Goal: Download file/media

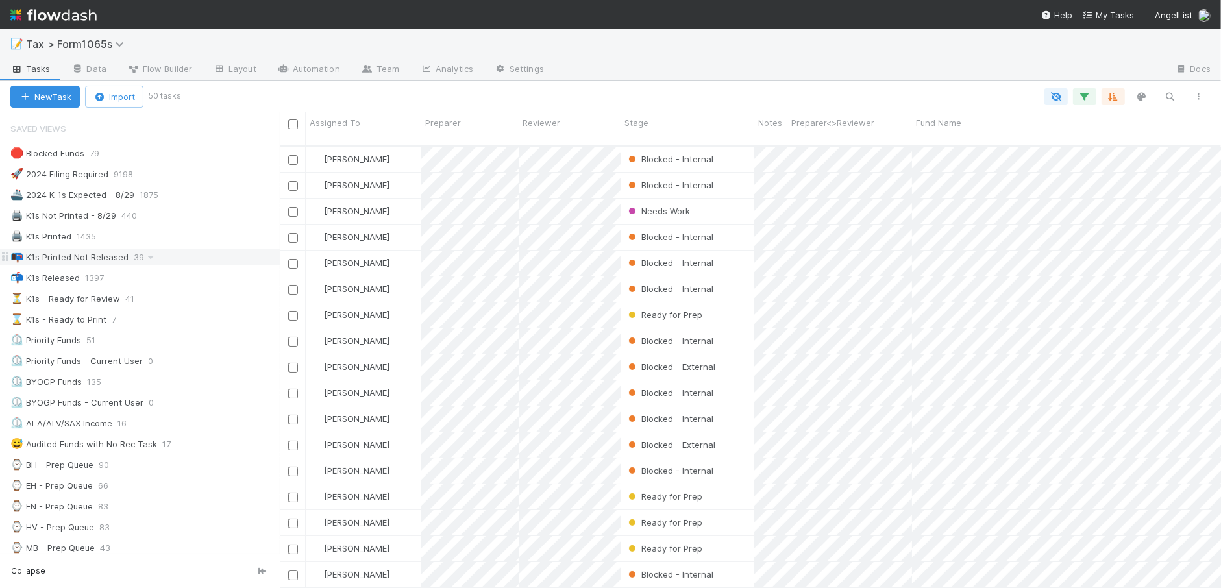
click at [184, 258] on div "📭 K1s Printed Not Released 39" at bounding box center [144, 257] width 269 height 16
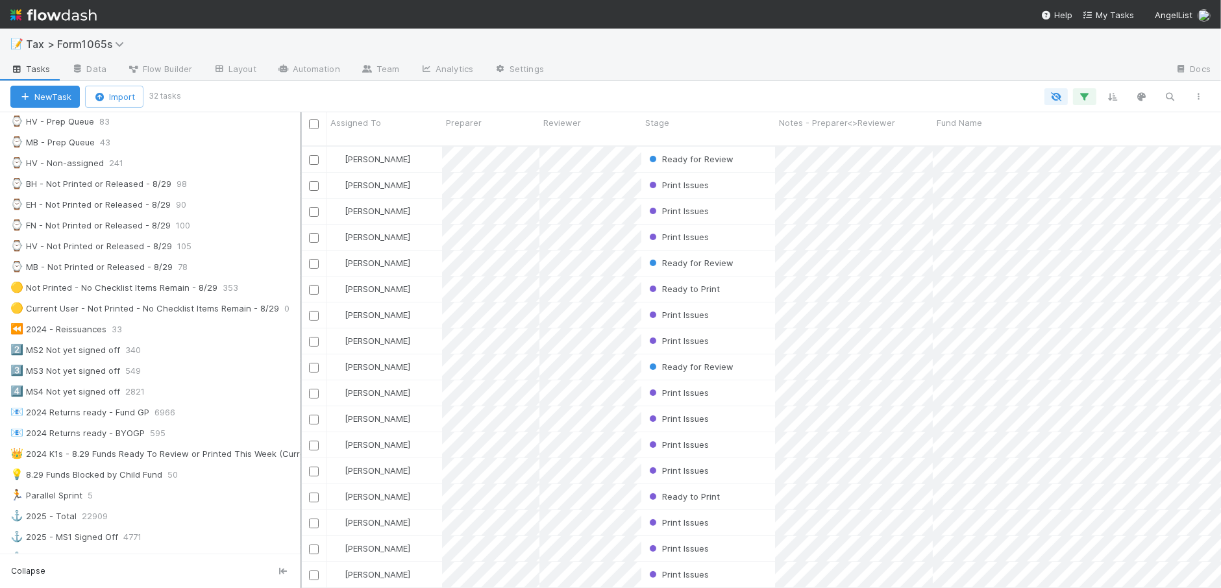
scroll to position [13, 12]
drag, startPoint x: 281, startPoint y: 371, endPoint x: 300, endPoint y: 370, distance: 19.5
click at [300, 370] on div at bounding box center [300, 350] width 1 height 476
click at [221, 483] on div "💡 8.29 Funds Blocked by Child Fund 50" at bounding box center [155, 475] width 290 height 16
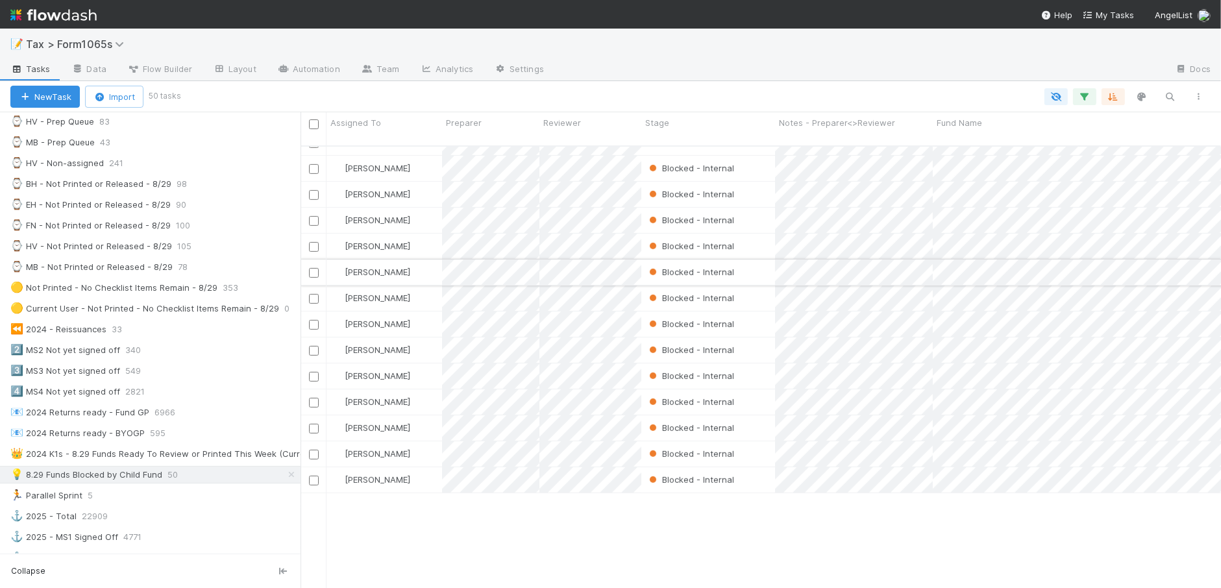
scroll to position [452, 0]
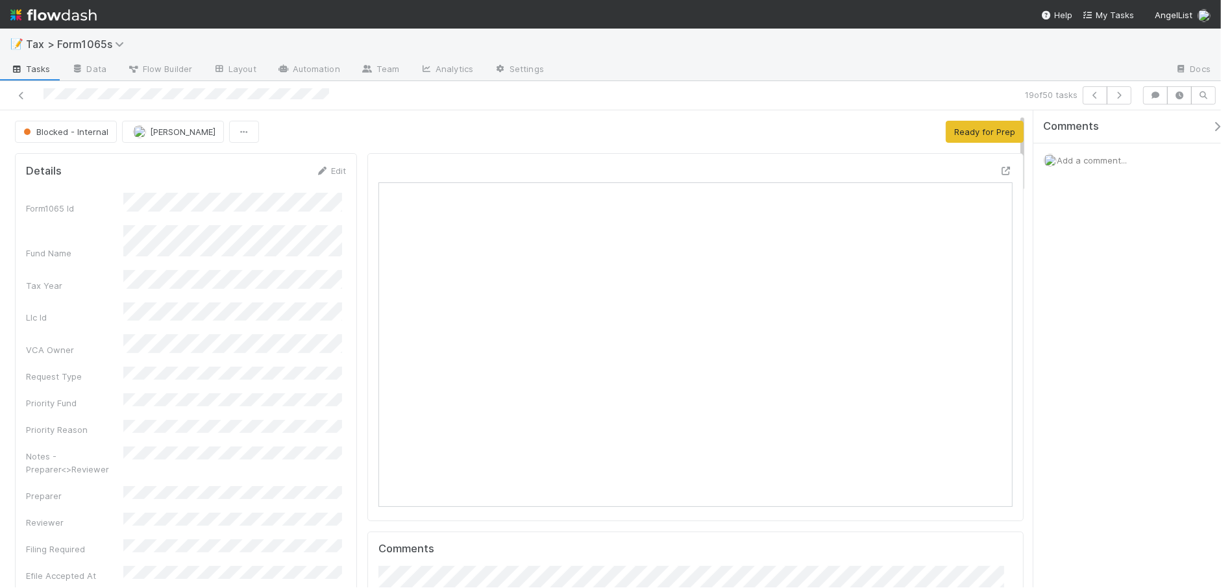
scroll to position [81, 0]
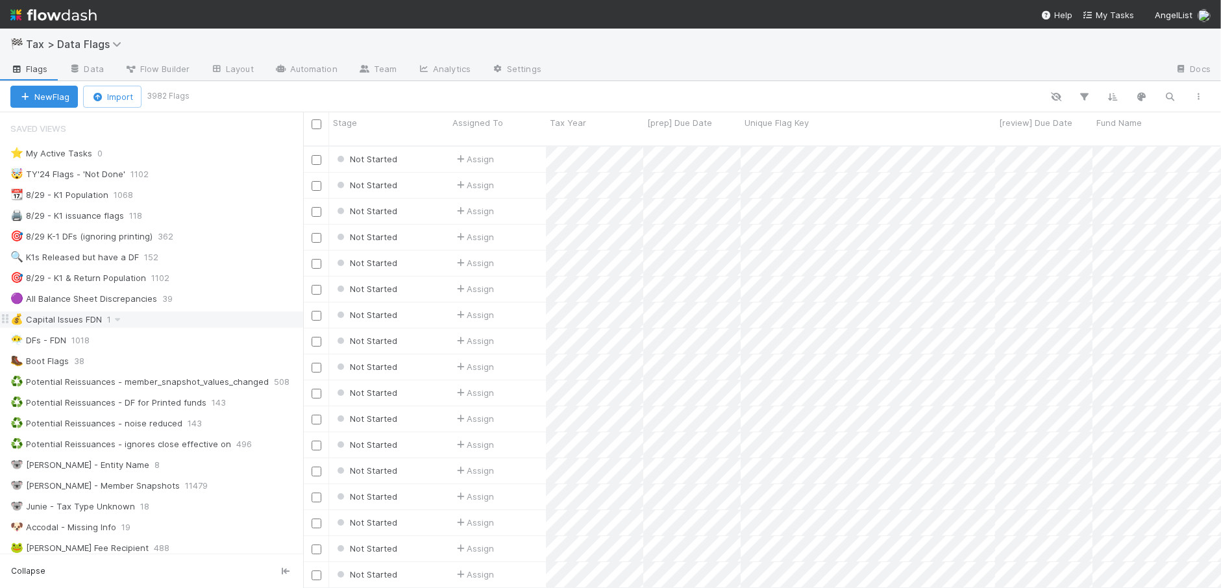
scroll to position [440, 906]
click at [222, 242] on div "🎯 8/29 K-1 DFs (ignoring printing) 362" at bounding box center [156, 236] width 293 height 16
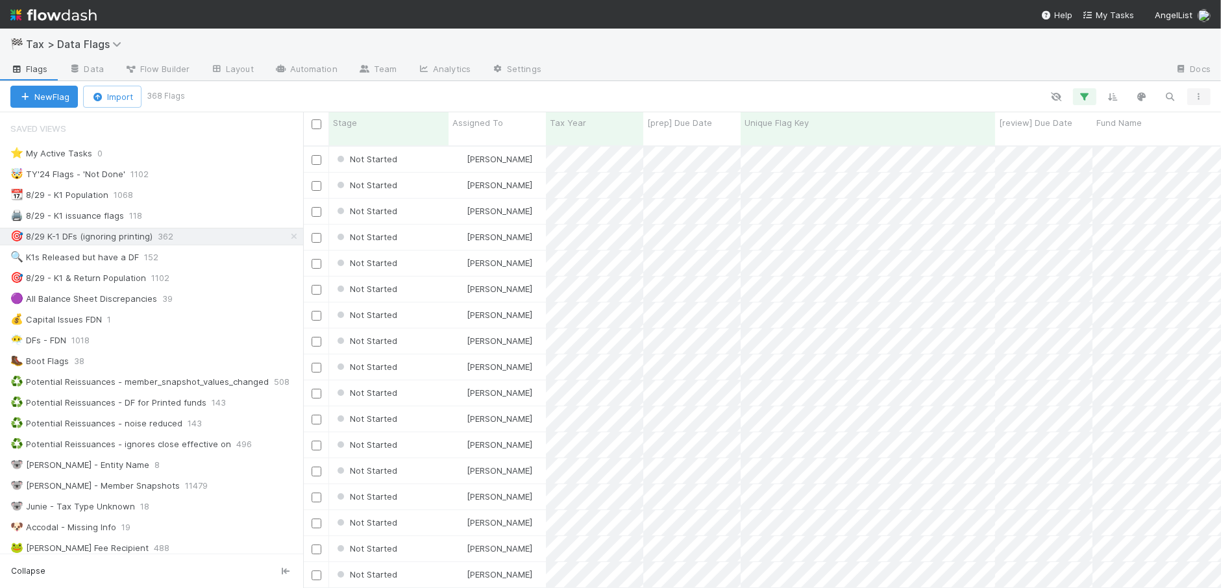
scroll to position [440, 906]
click at [1195, 99] on icon "button" at bounding box center [1198, 97] width 13 height 8
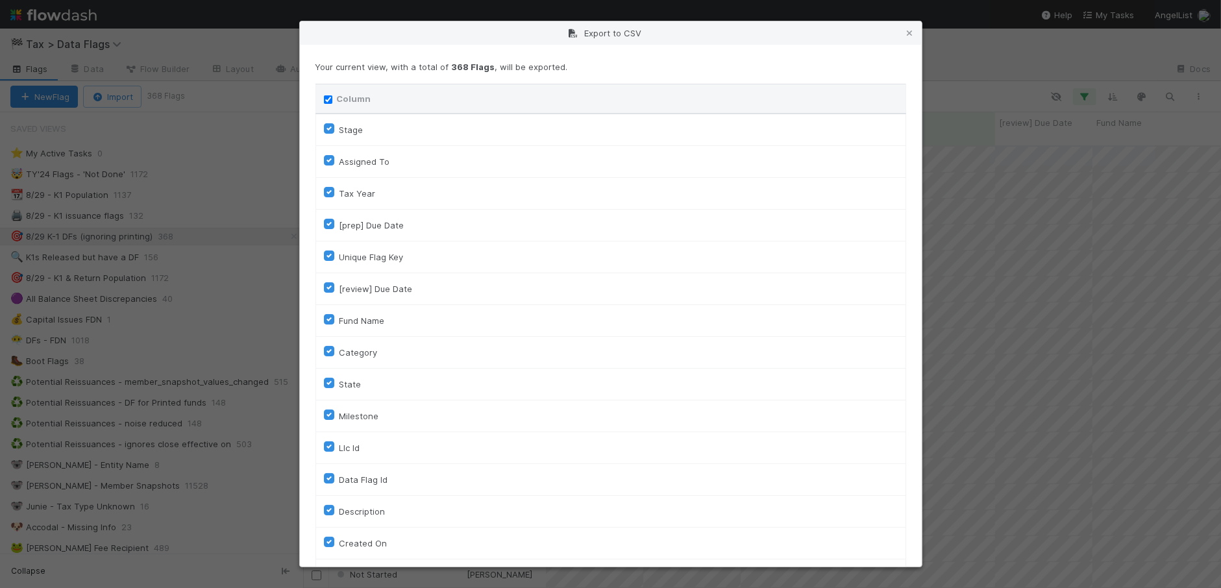
click at [339, 99] on label "Column" at bounding box center [354, 98] width 34 height 13
click at [332, 99] on input "Column" at bounding box center [328, 99] width 8 height 8
checkbox input "false"
checkbox To "false"
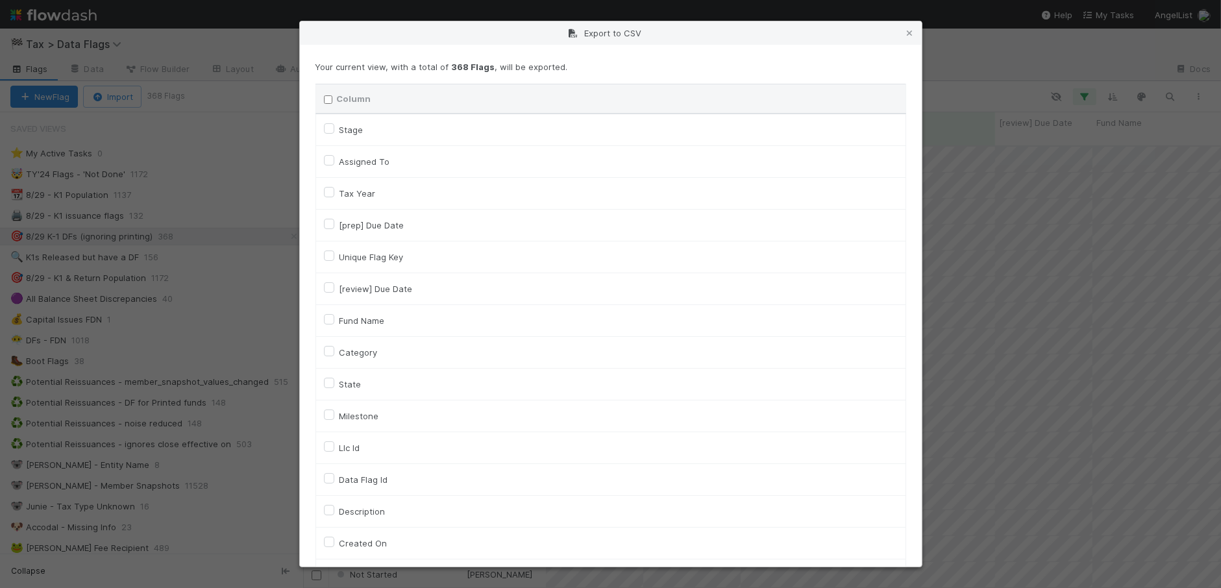
checkbox input "false"
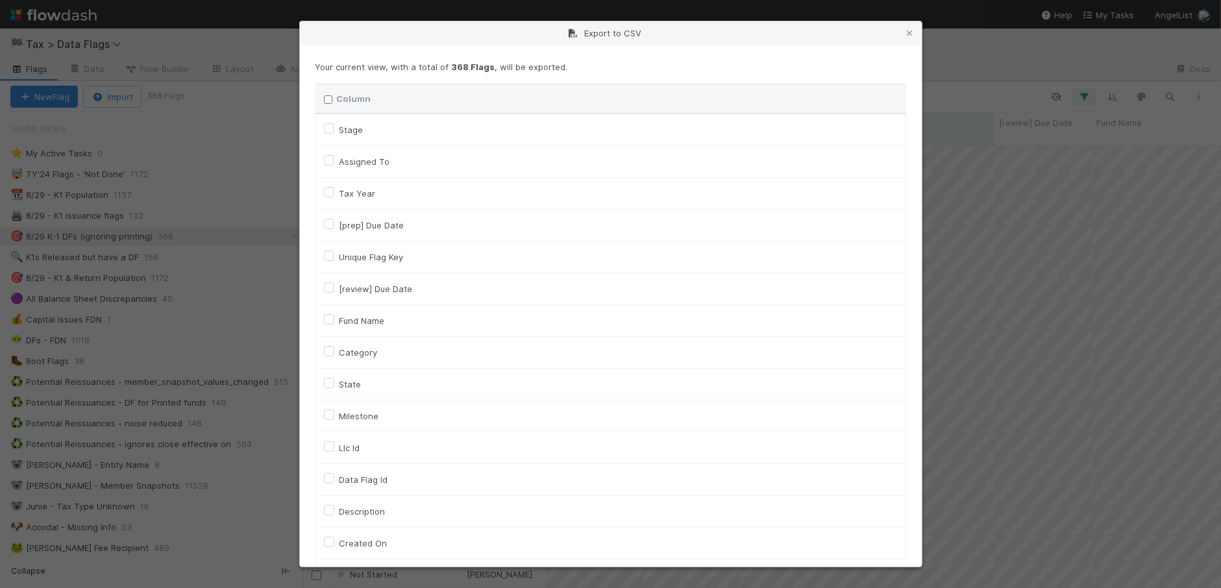
checkbox input "false"
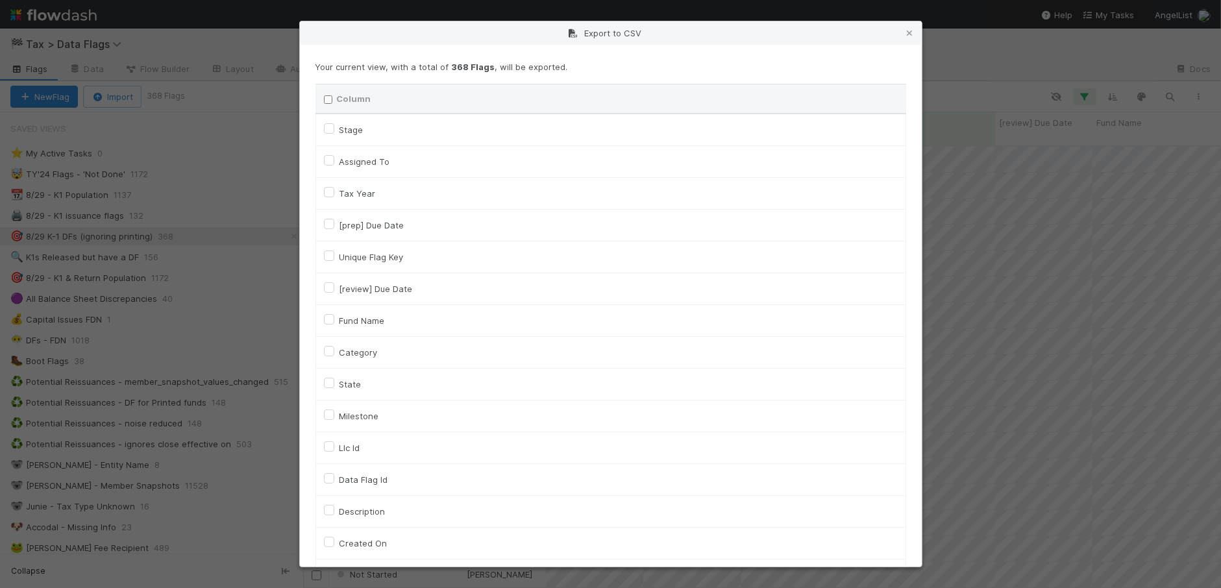
checkbox input "false"
checkbox On "false"
checkbox input "false"
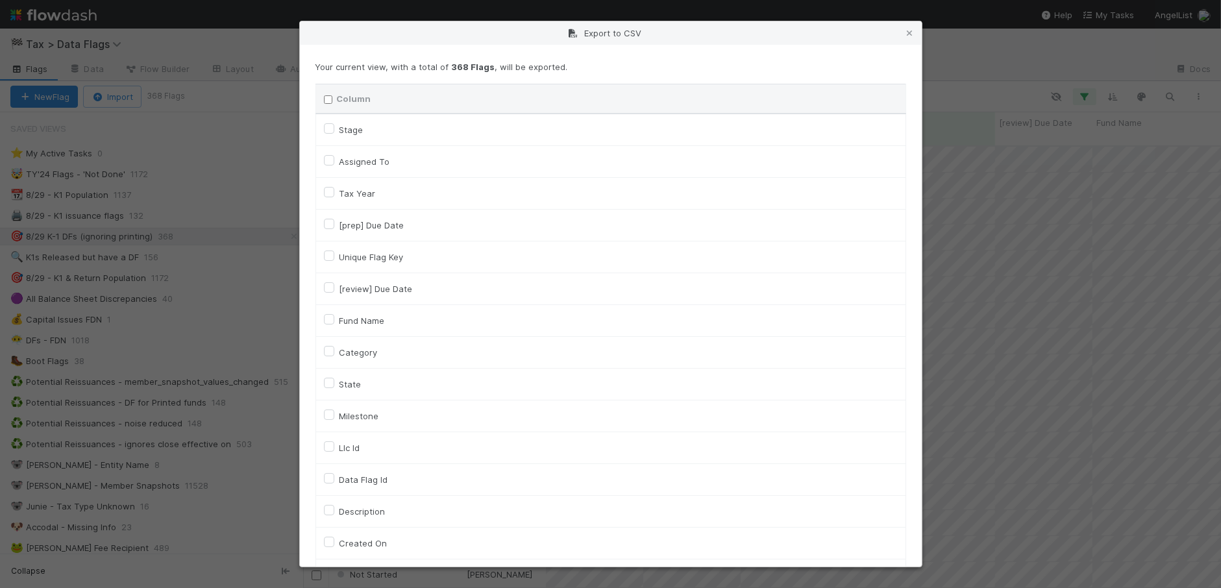
checkbox input "false"
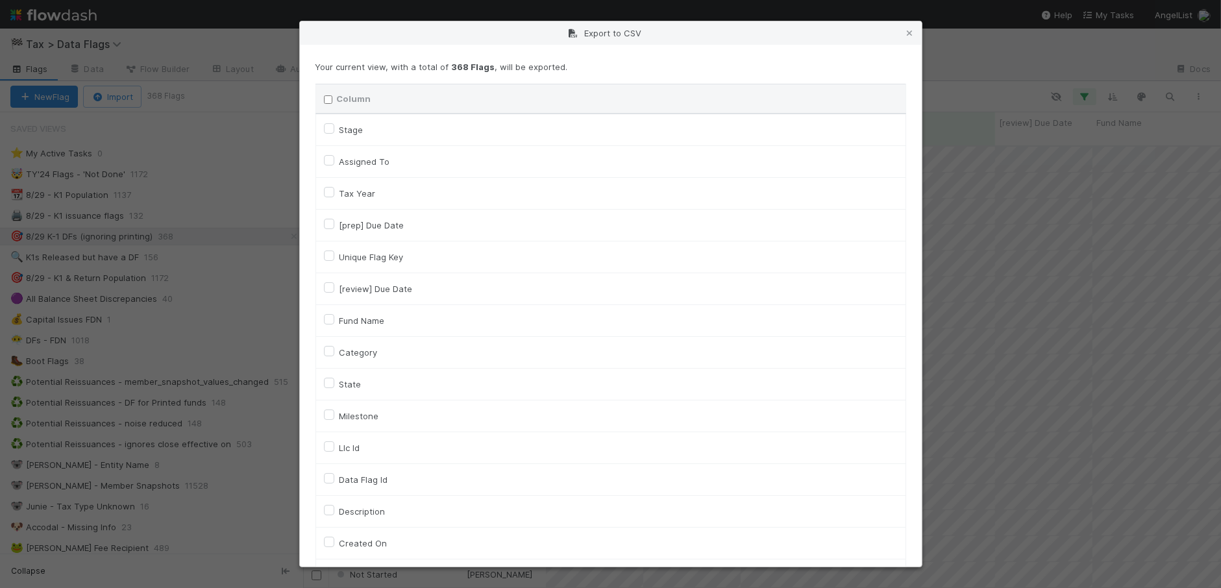
checkbox input "false"
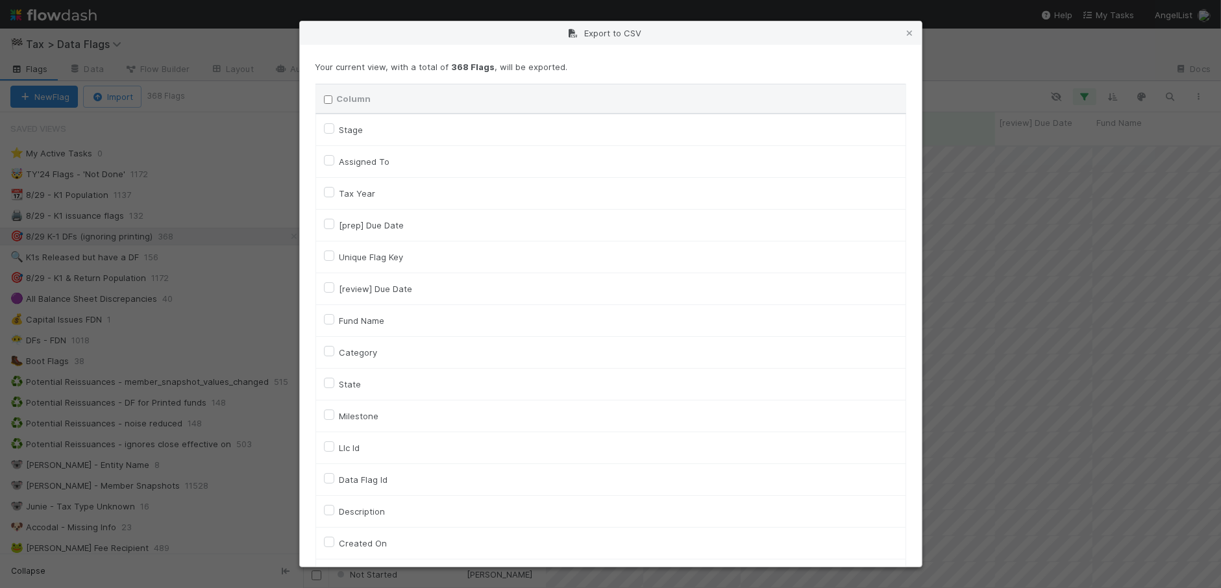
checkbox input "false"
checkbox URL "false"
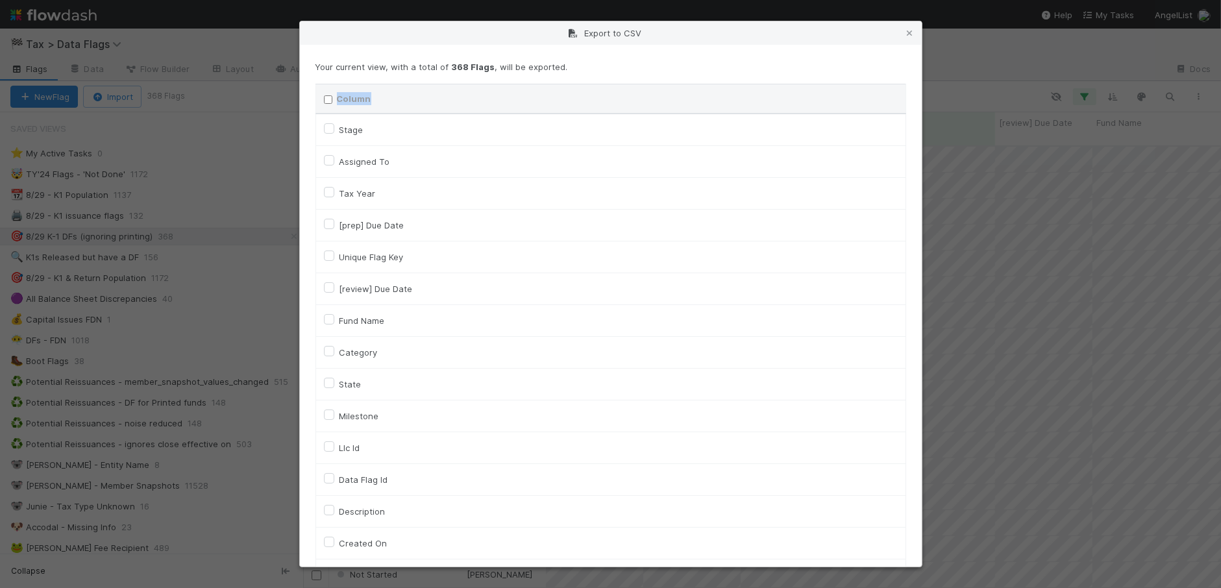
click at [339, 99] on label "Column" at bounding box center [354, 98] width 34 height 13
click at [332, 99] on input "Column" at bounding box center [328, 99] width 8 height 8
checkbox input "true"
checkbox To "true"
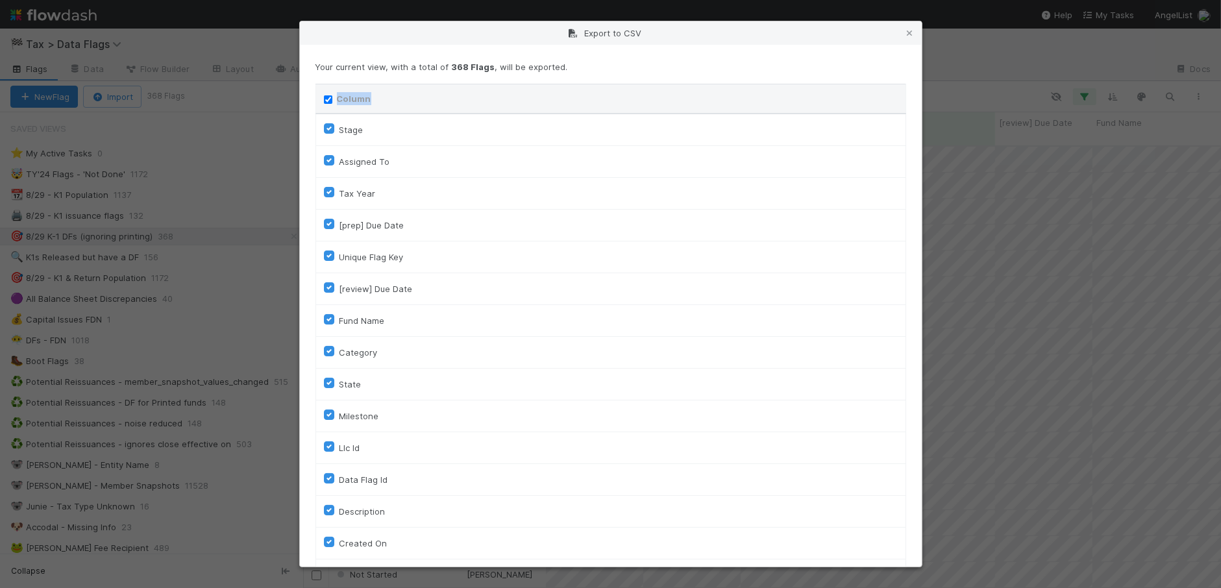
checkbox input "true"
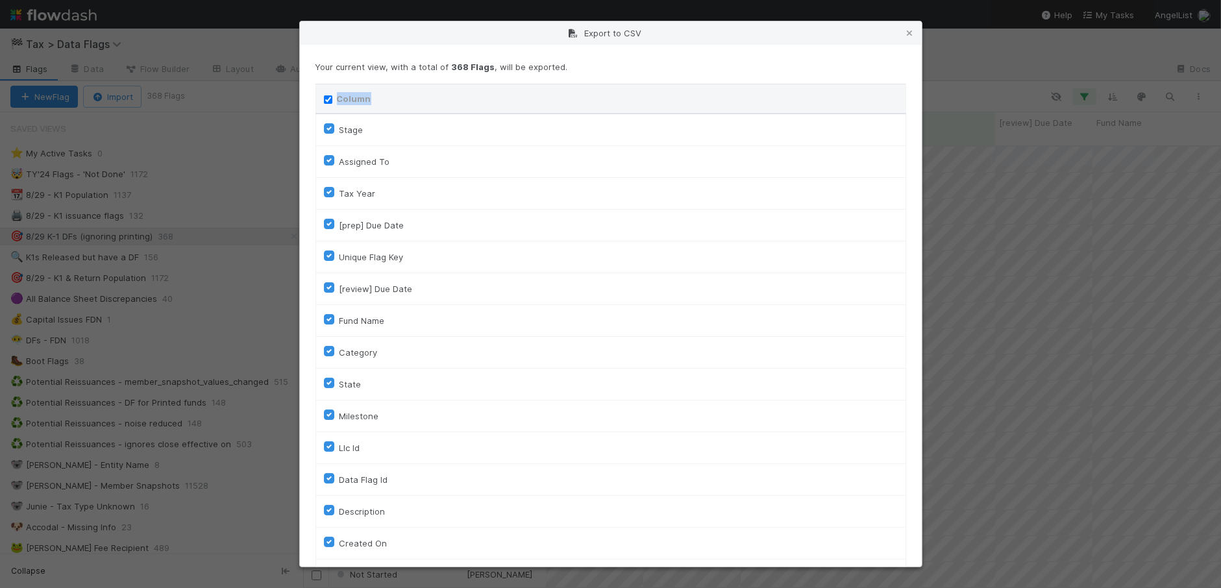
checkbox input "true"
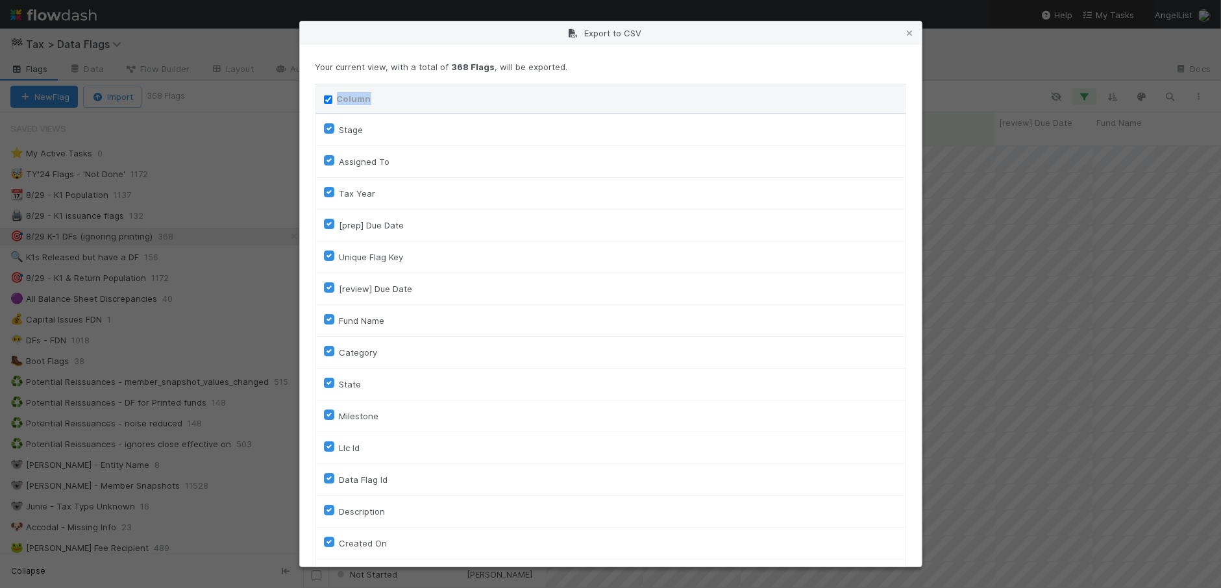
checkbox input "true"
checkbox On "true"
checkbox input "true"
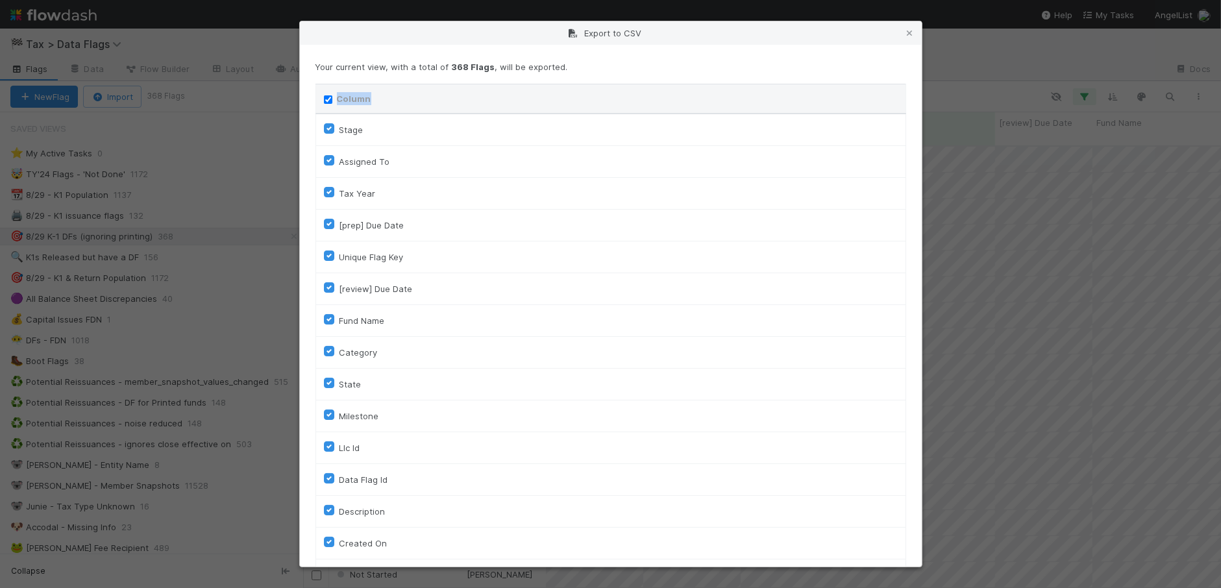
checkbox input "true"
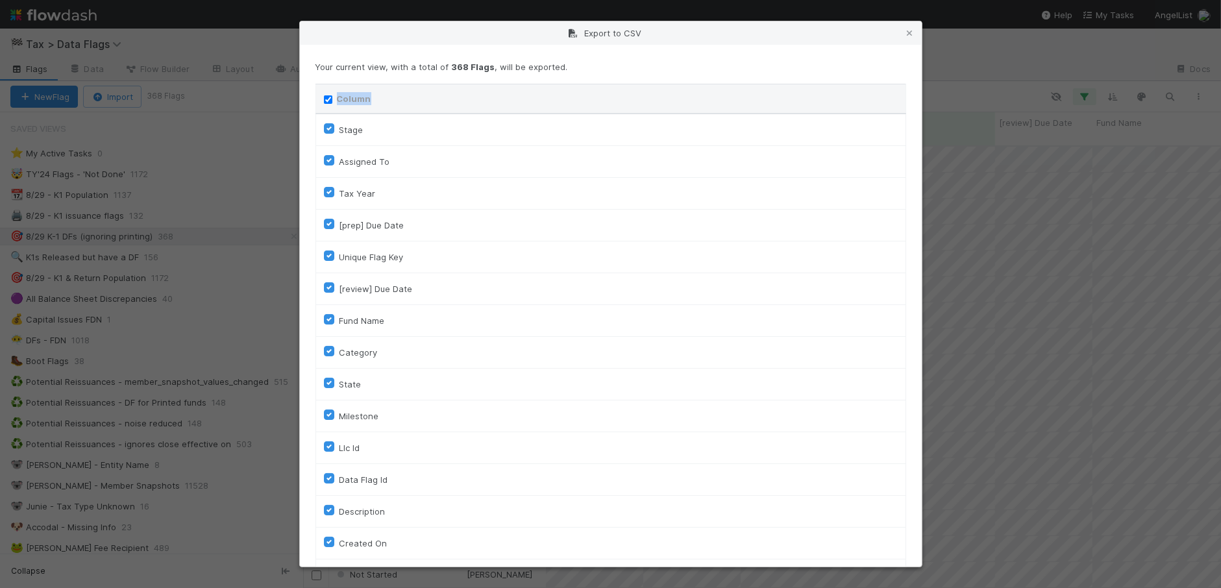
checkbox input "true"
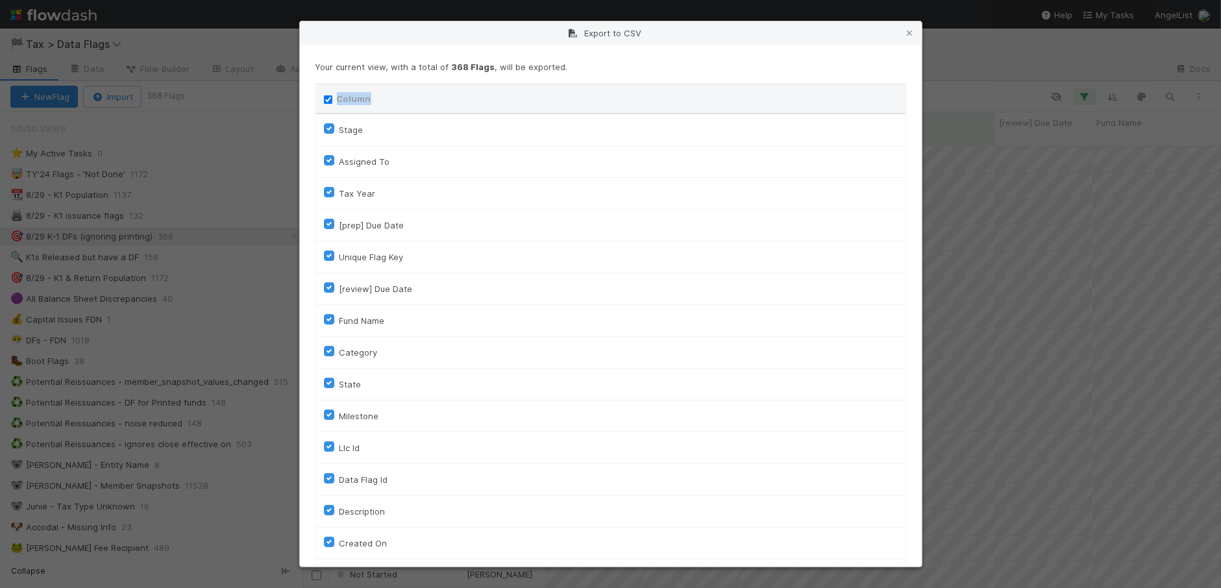
checkbox input "true"
checkbox URL "true"
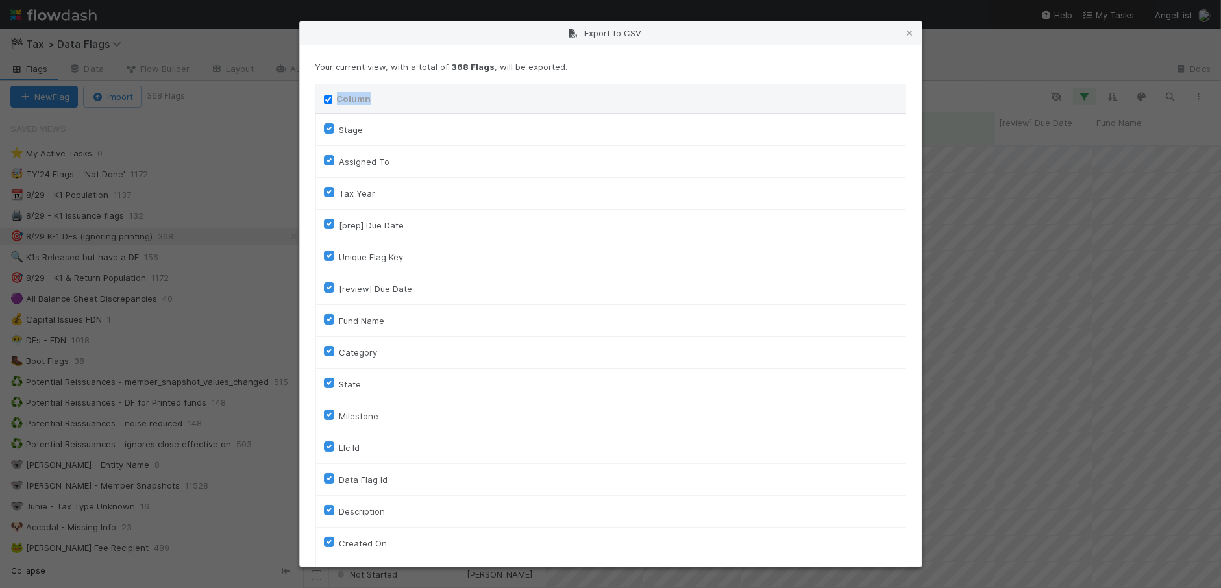
click at [339, 99] on label "Column" at bounding box center [354, 98] width 34 height 13
click at [332, 99] on input "Column" at bounding box center [328, 99] width 8 height 8
checkbox input "false"
checkbox To "false"
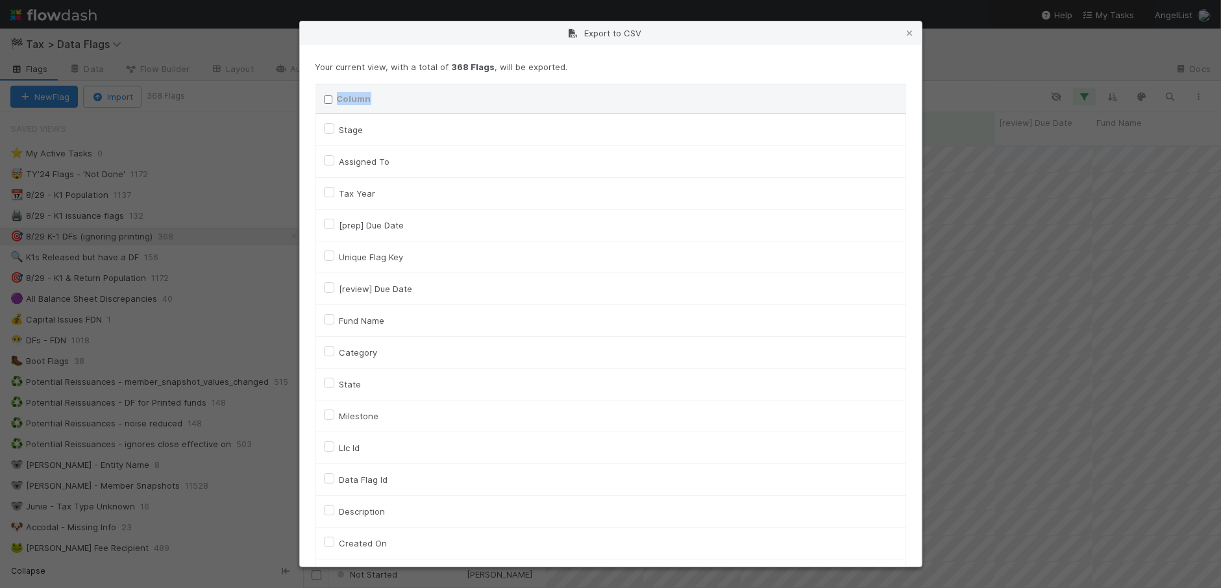
checkbox input "false"
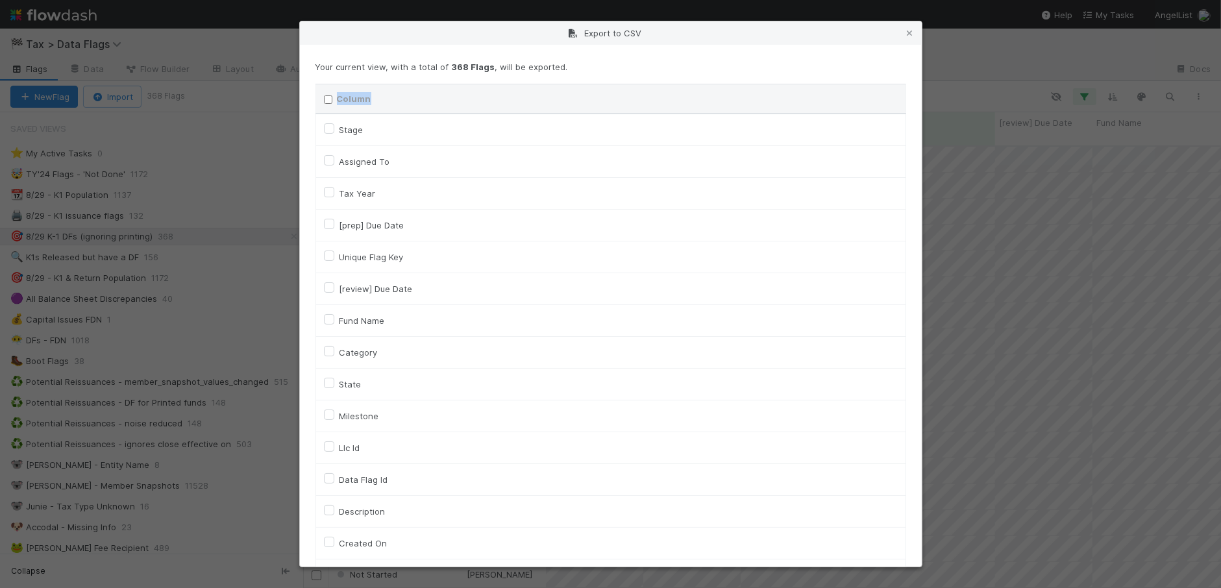
checkbox input "false"
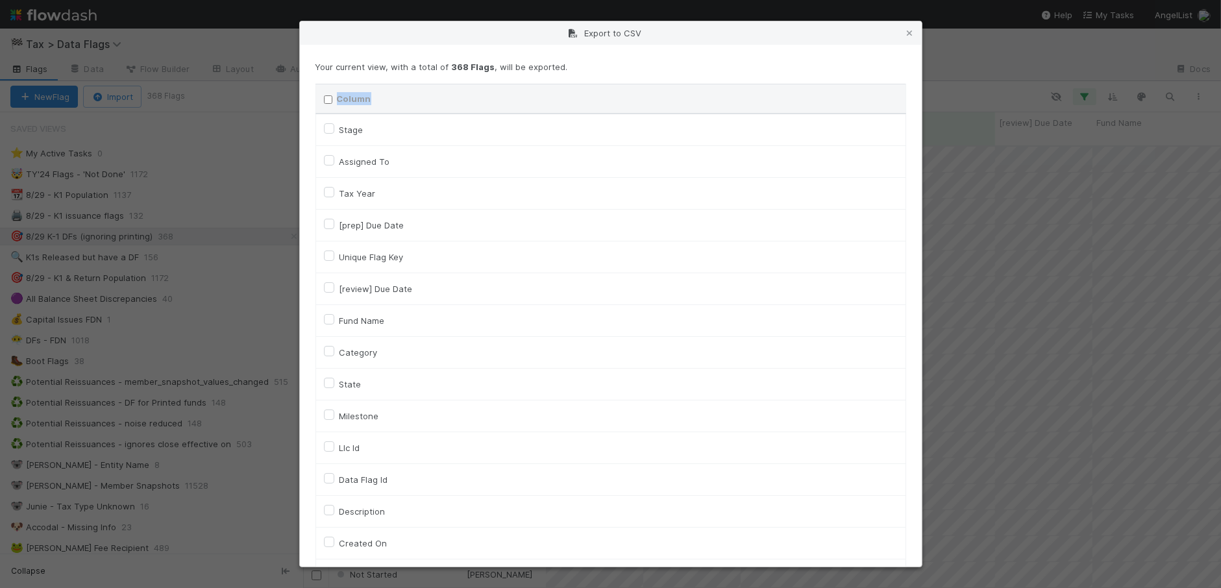
checkbox input "false"
checkbox On "false"
checkbox input "false"
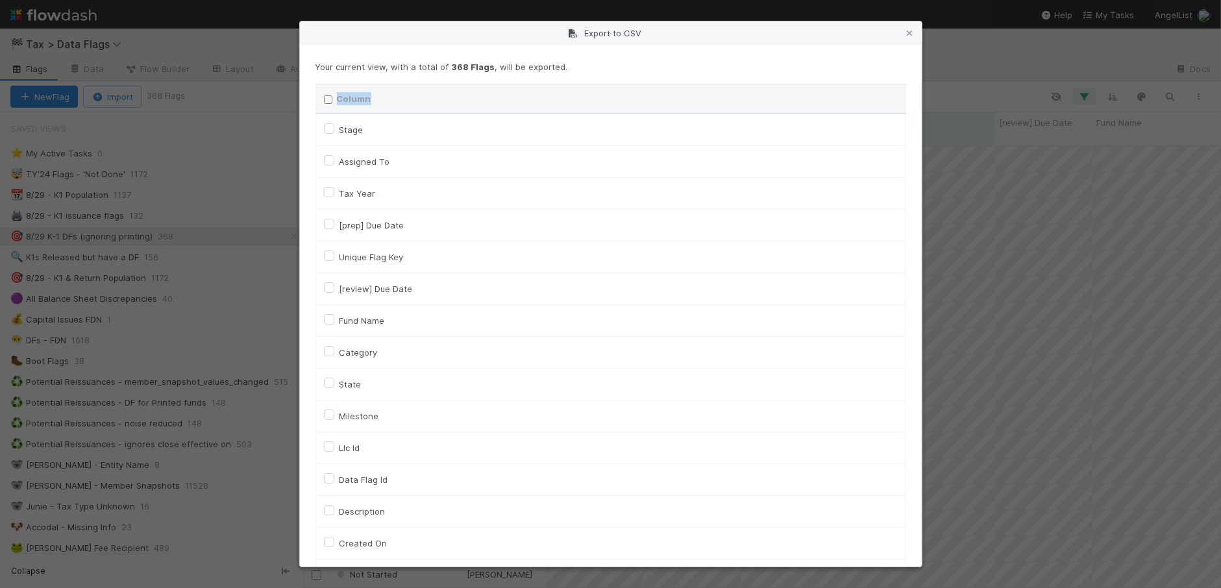
checkbox input "false"
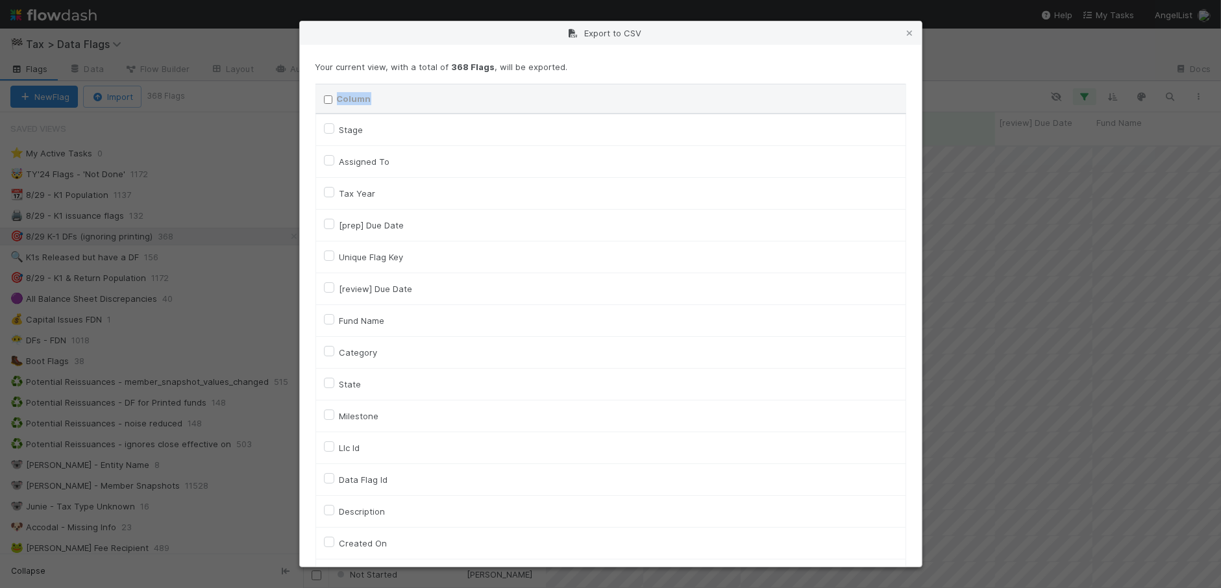
checkbox input "false"
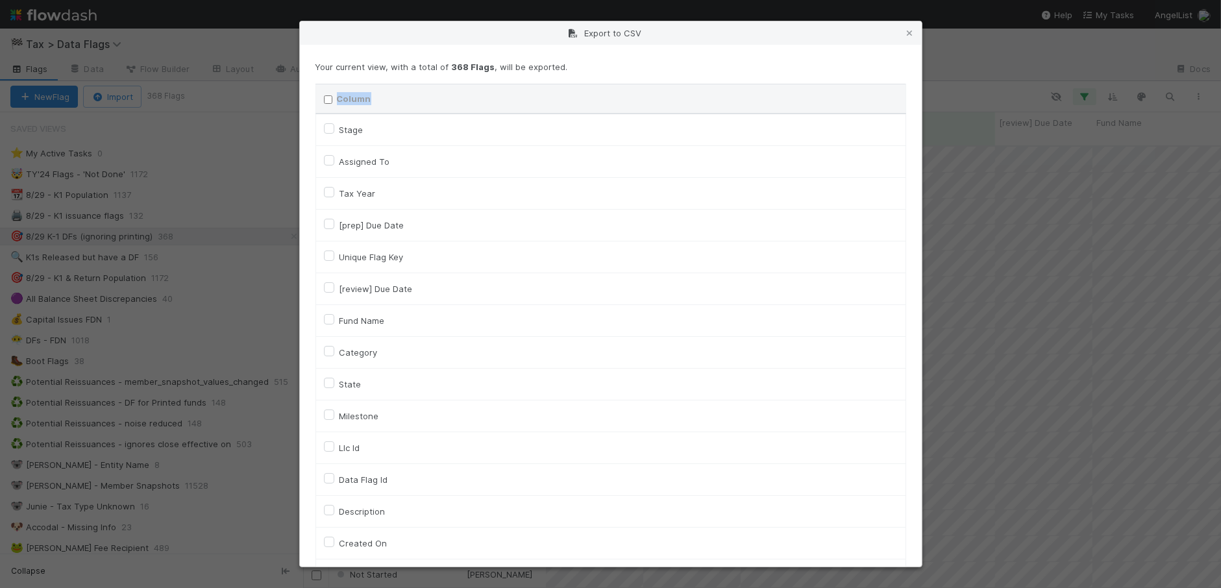
checkbox input "false"
checkbox URL "false"
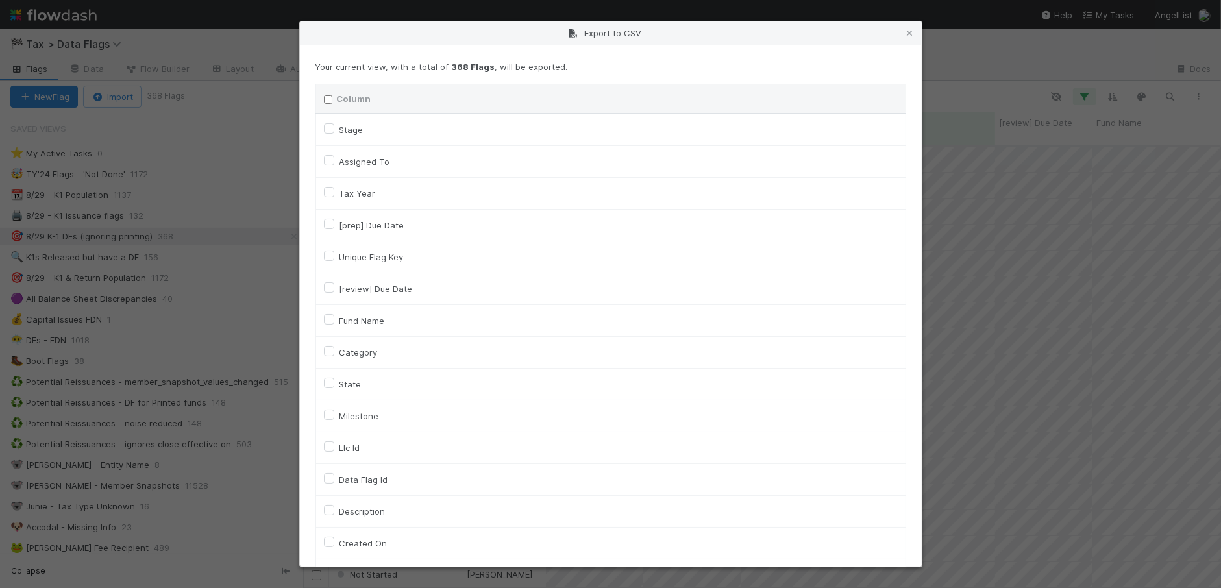
click at [355, 159] on label "Assigned To" at bounding box center [364, 162] width 51 height 16
click at [334, 159] on To "Assigned To" at bounding box center [329, 160] width 10 height 12
checkbox To "true"
click at [384, 258] on label "Unique Flag Key" at bounding box center [371, 257] width 64 height 16
click at [334, 258] on input "Unique Flag Key" at bounding box center [329, 255] width 10 height 12
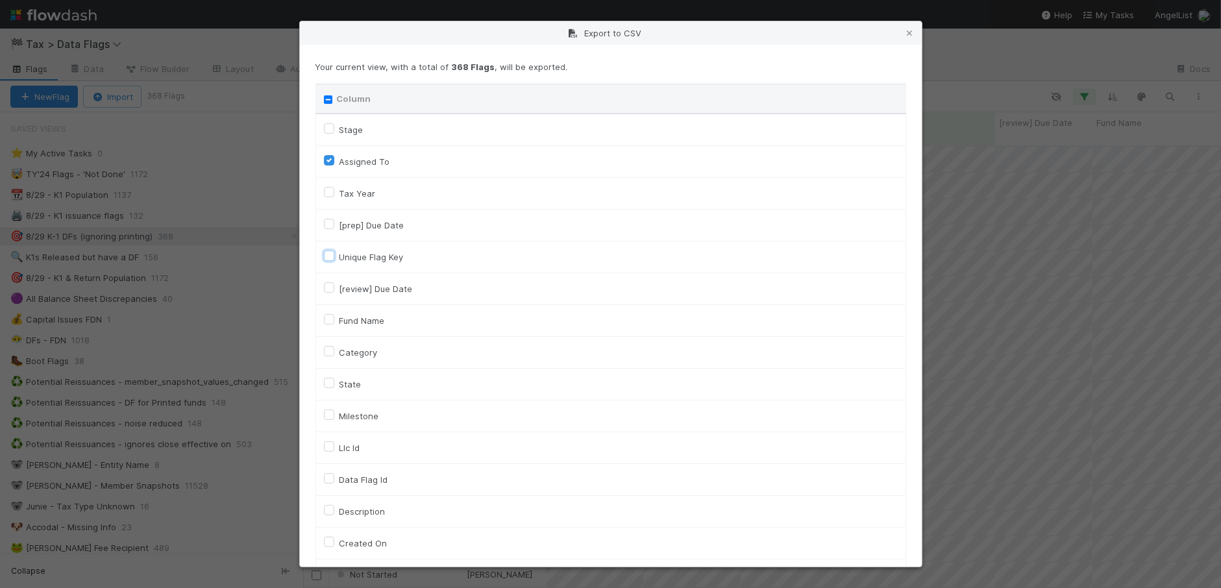
checkbox input "true"
click at [360, 354] on label "Category" at bounding box center [358, 353] width 38 height 16
click at [334, 354] on input "Category" at bounding box center [329, 351] width 10 height 12
checkbox input "true"
click at [356, 448] on label "Llc Id" at bounding box center [349, 448] width 21 height 16
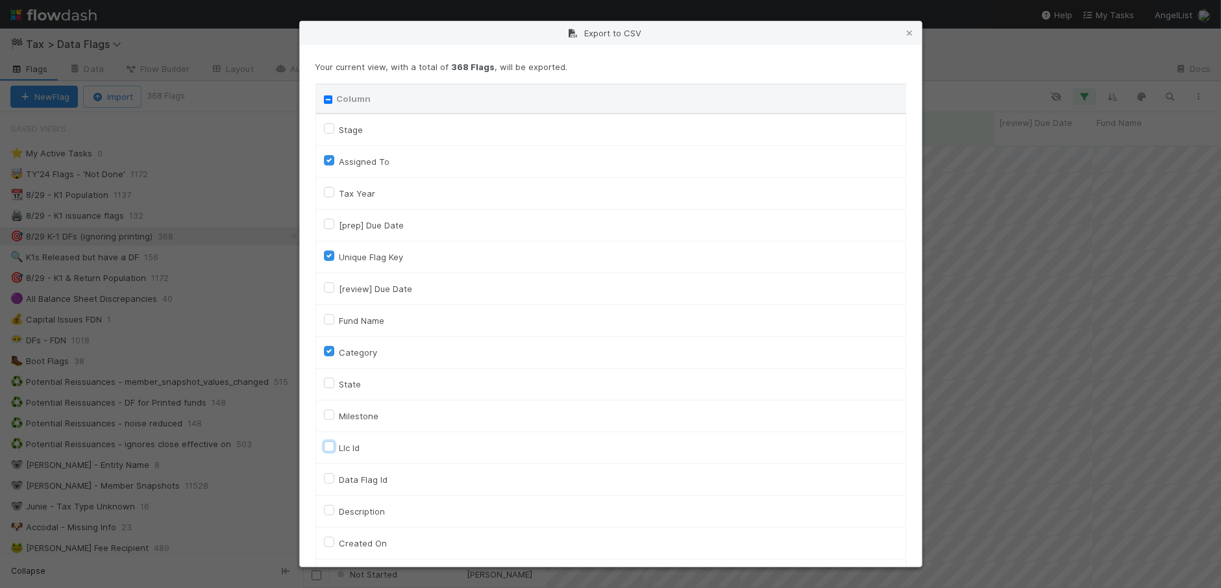
click at [334, 448] on input "Llc Id" at bounding box center [329, 446] width 10 height 12
checkbox input "true"
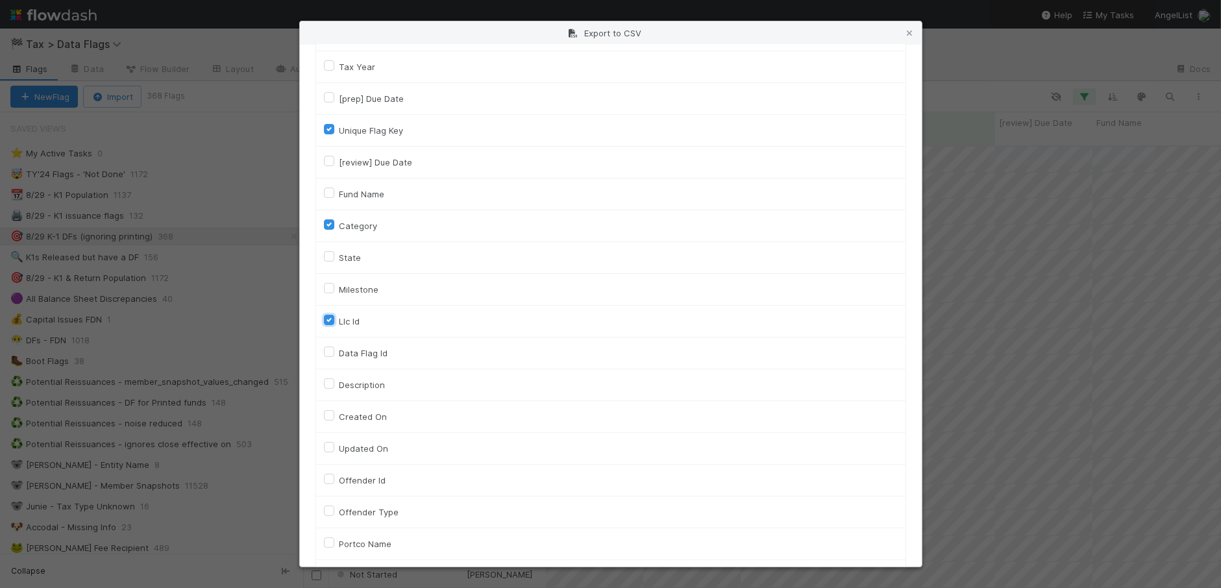
scroll to position [0, 0]
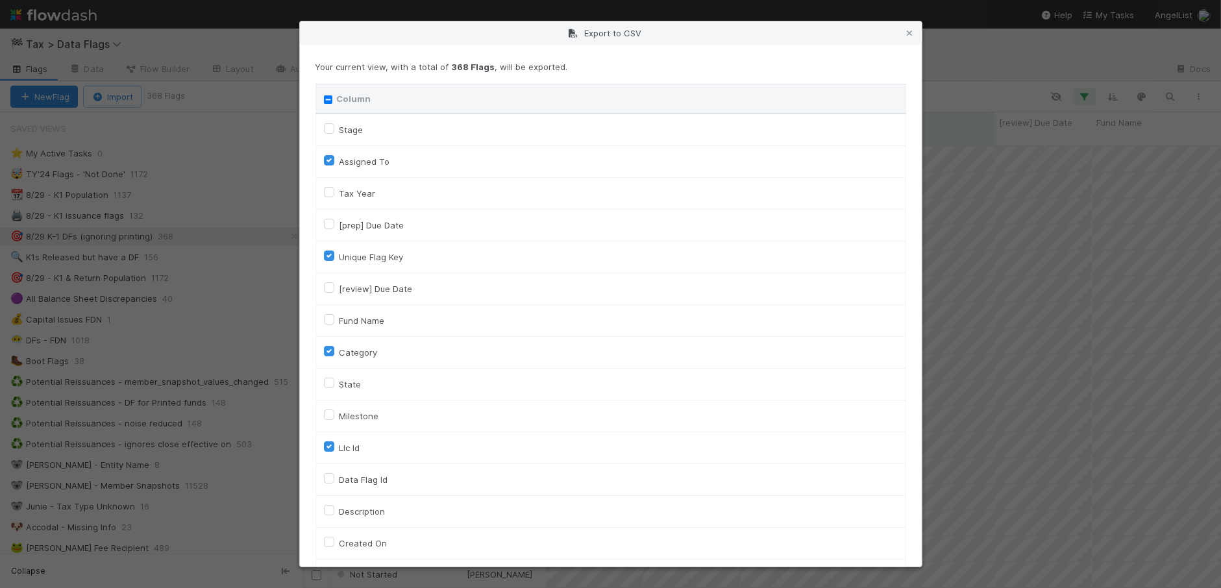
click at [367, 323] on label "Fund Name" at bounding box center [361, 321] width 45 height 16
click at [334, 323] on input "Fund Name" at bounding box center [329, 319] width 10 height 12
checkbox input "true"
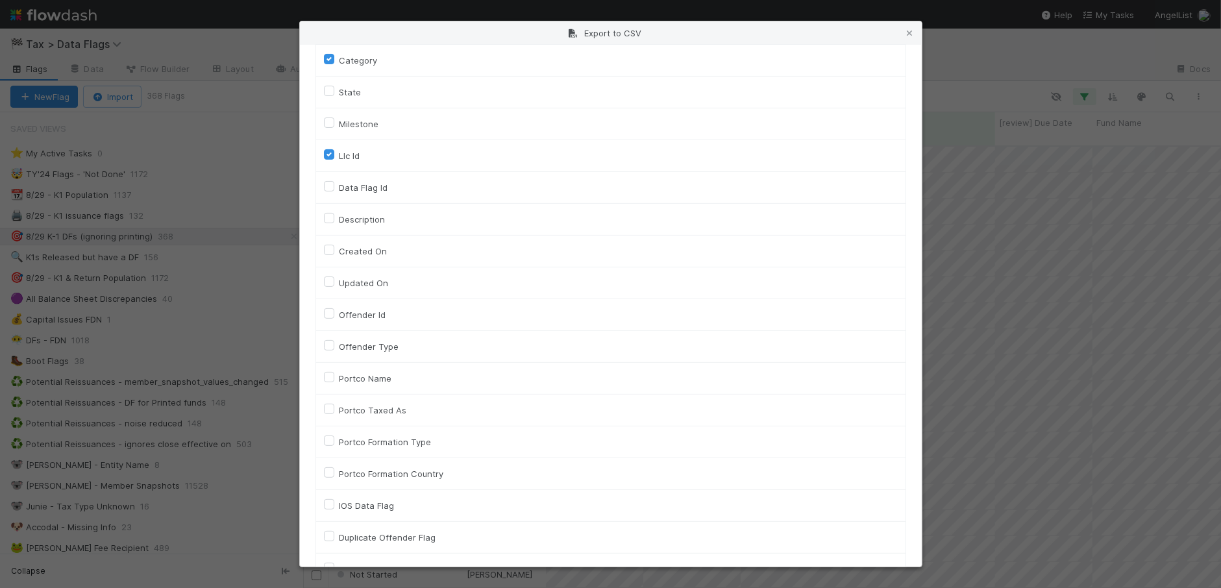
scroll to position [618, 0]
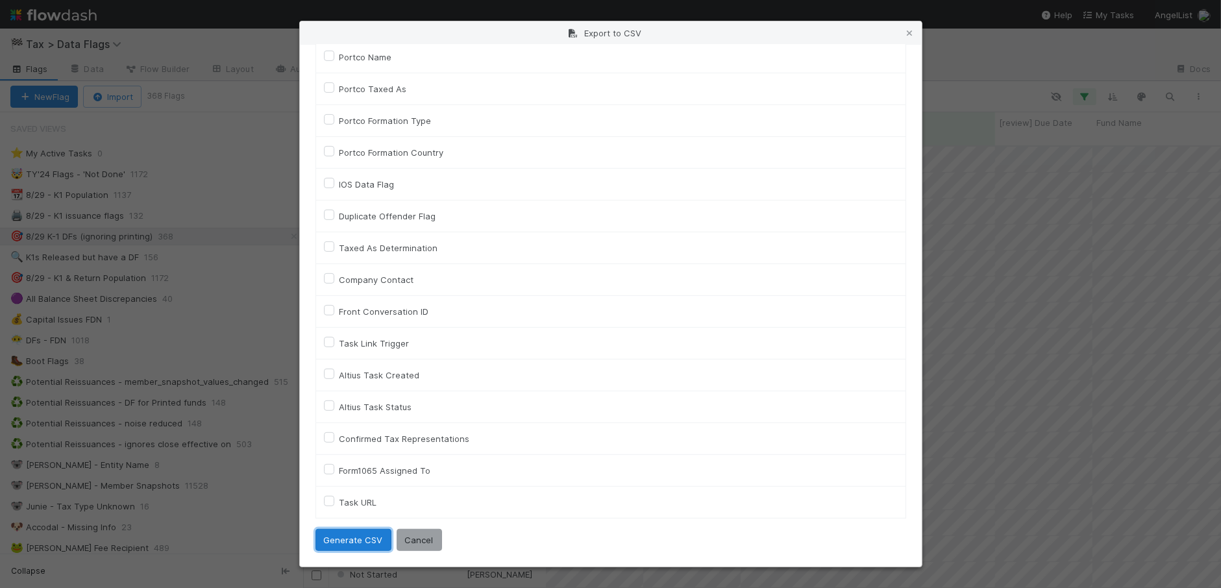
click at [350, 546] on button "Generate CSV" at bounding box center [353, 540] width 76 height 22
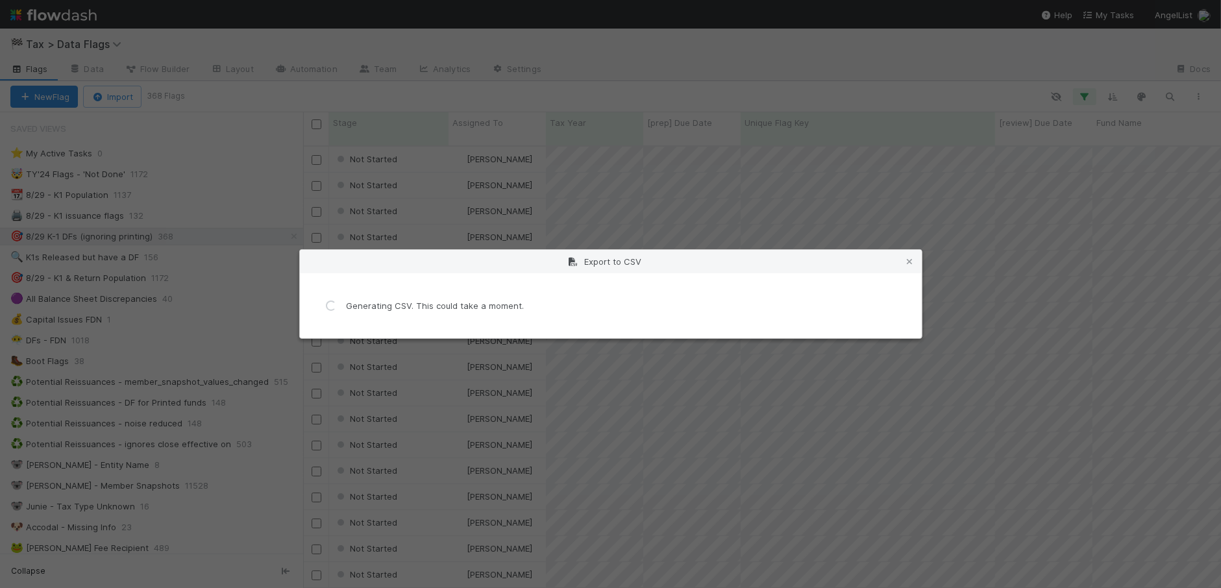
scroll to position [0, 0]
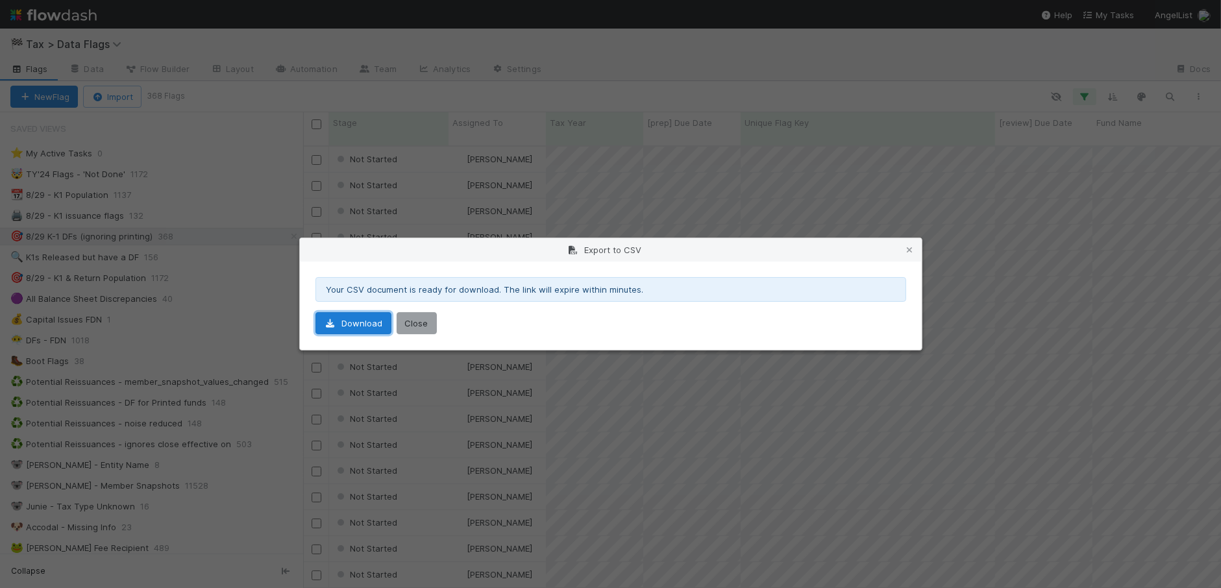
click at [359, 328] on link "Download" at bounding box center [353, 323] width 76 height 22
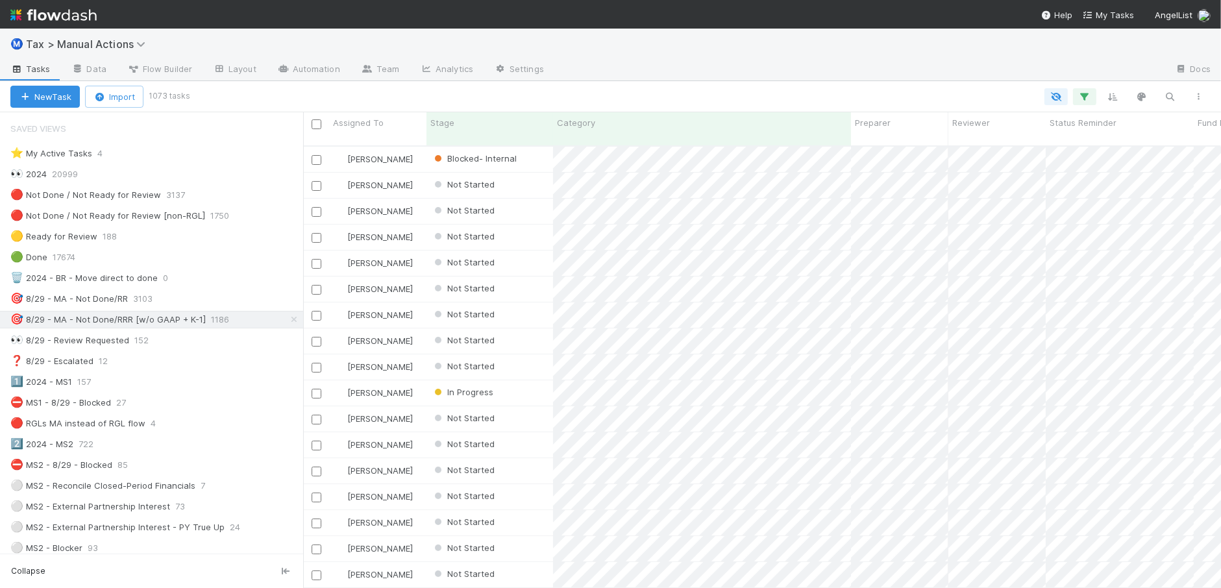
scroll to position [440, 906]
click at [1205, 102] on button "button" at bounding box center [1198, 96] width 23 height 17
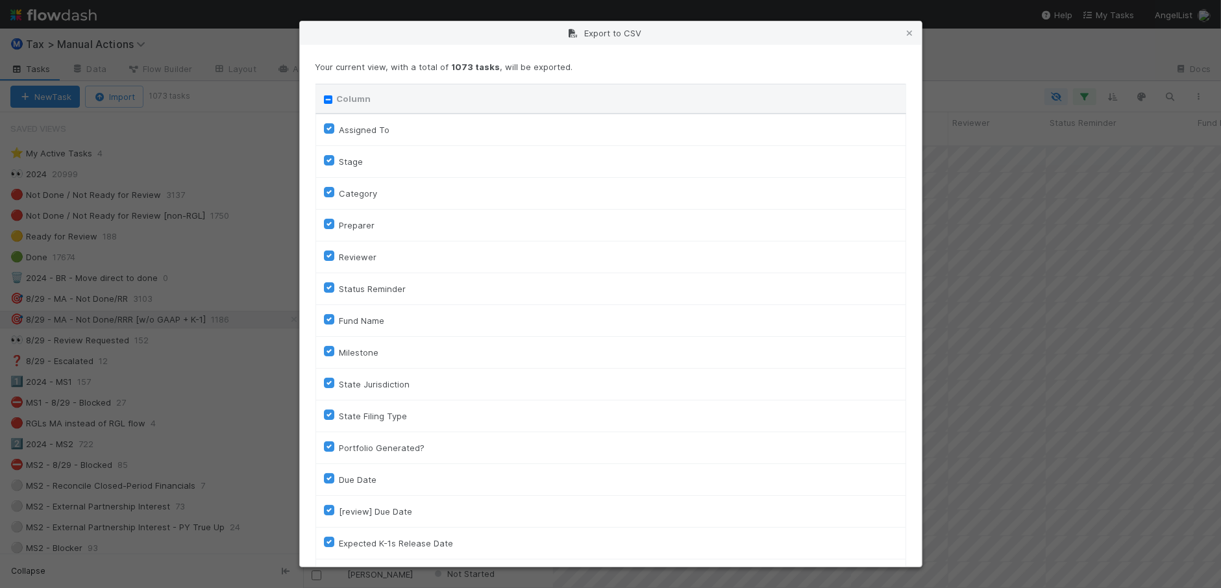
click at [325, 99] on input "Column" at bounding box center [328, 99] width 8 height 8
checkbox input "true"
click at [325, 96] on input "Column" at bounding box center [328, 99] width 8 height 8
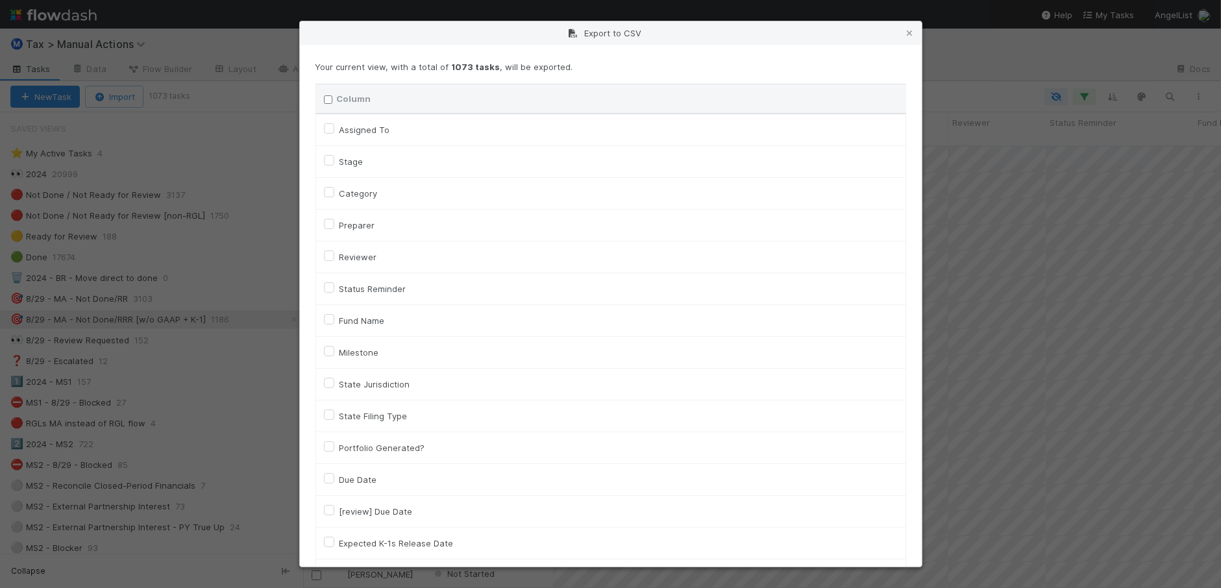
checkbox input "false"
checkbox To "false"
checkbox input "false"
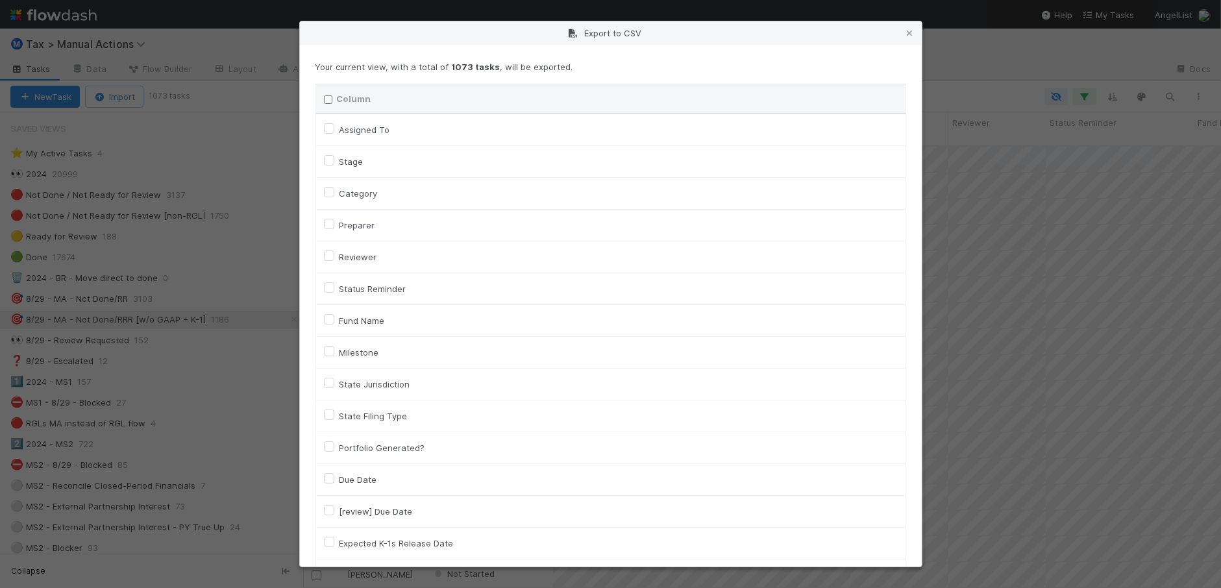
checkbox input "false"
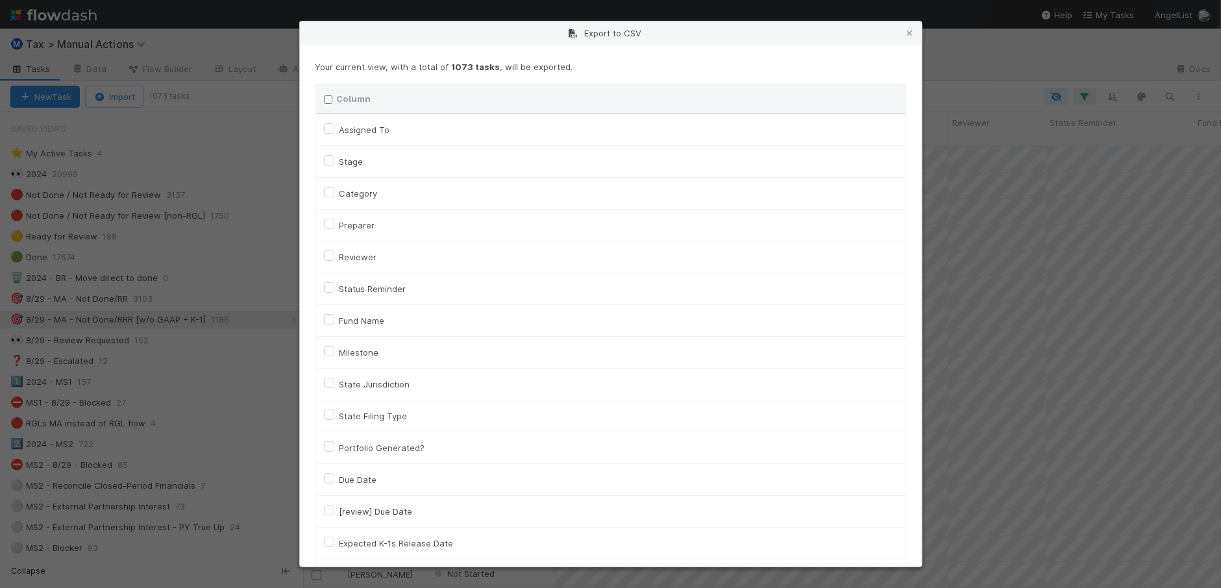
checkbox input "false"
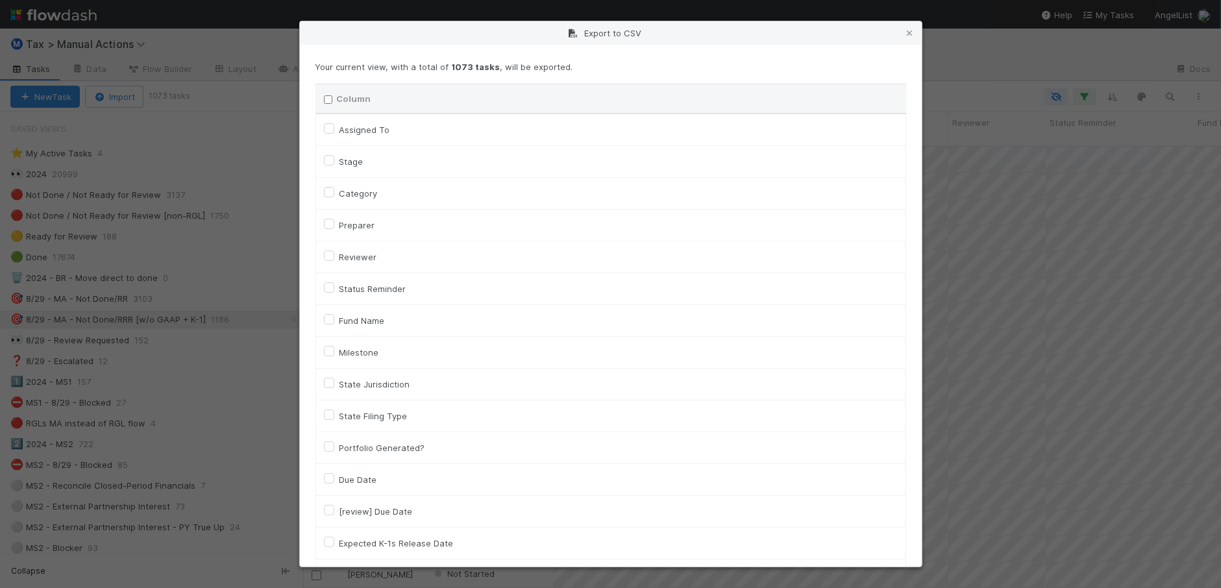
checkbox input "false"
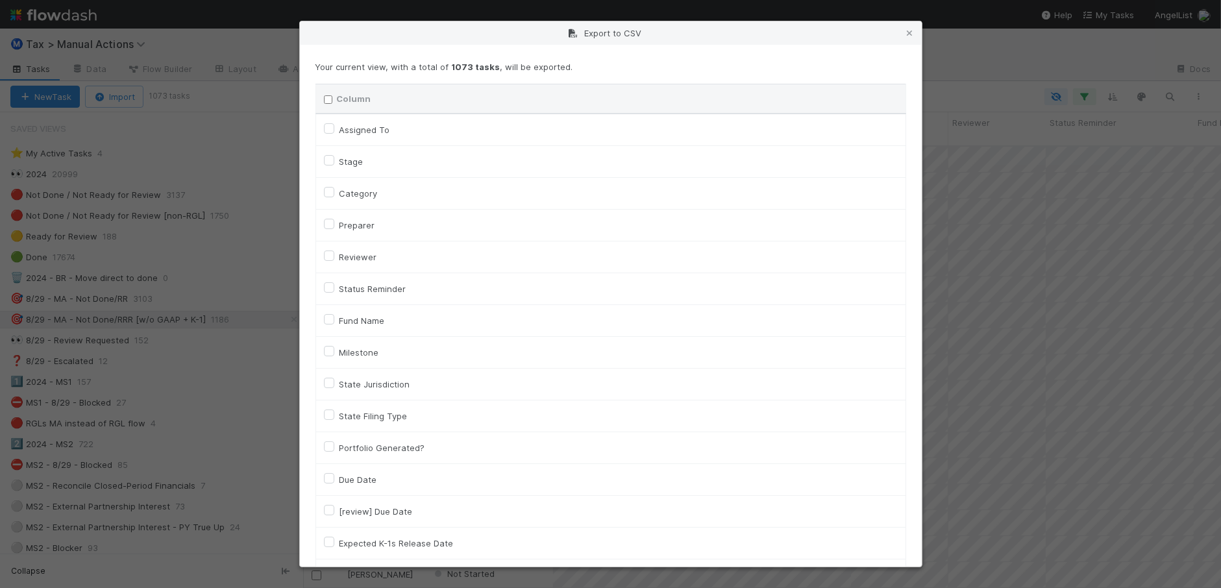
checkbox input "false"
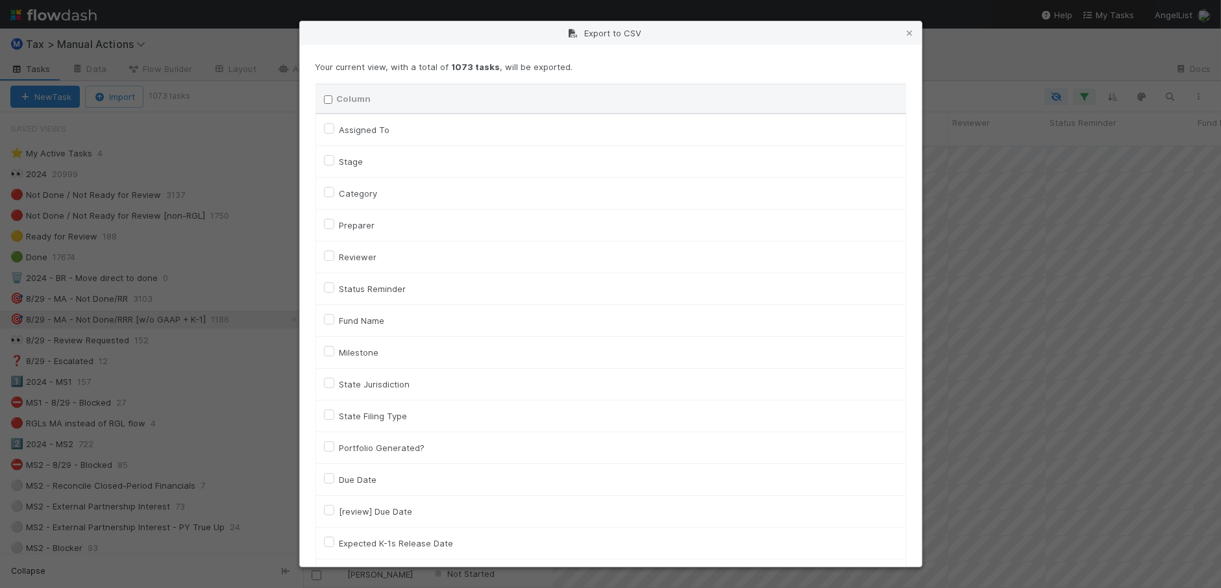
checkbox input "false"
checkbox On "false"
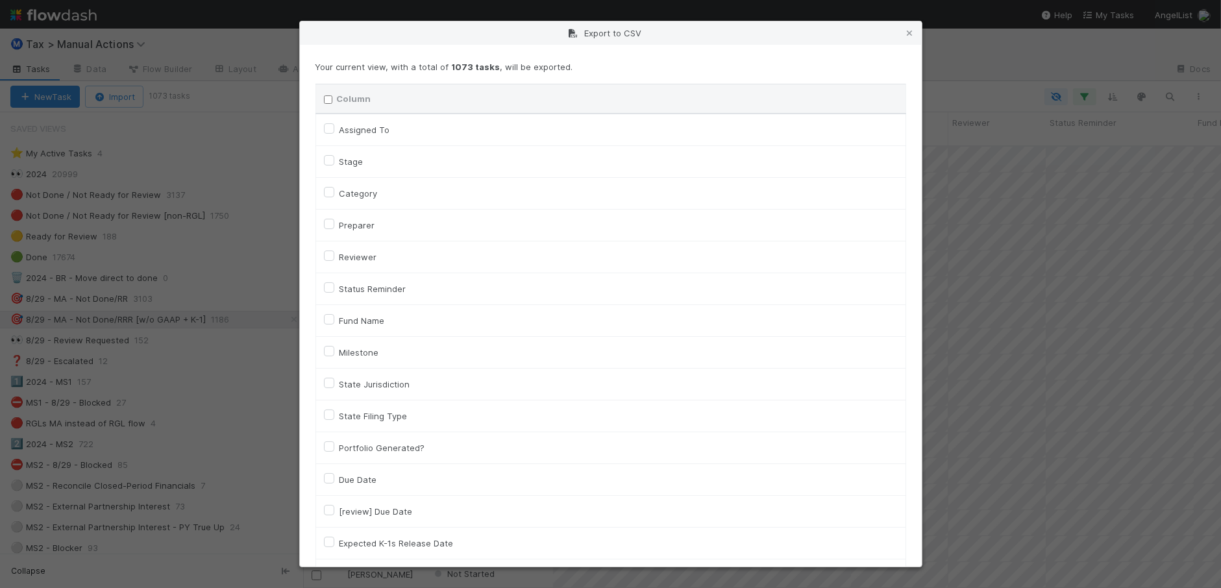
checkbox On "false"
checkbox input "false"
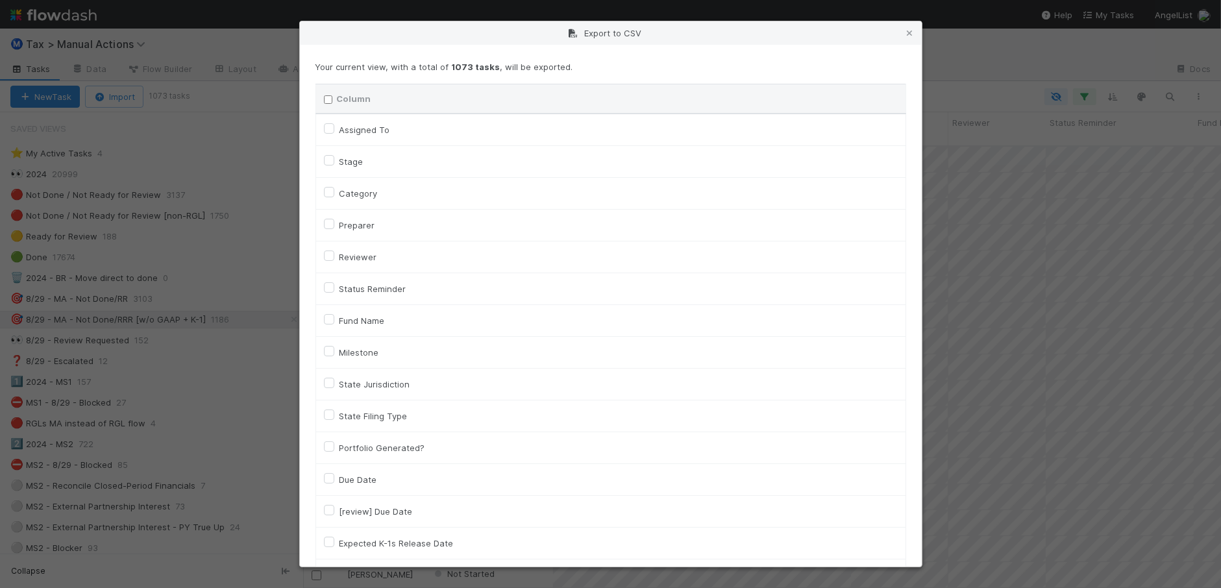
checkbox input "false"
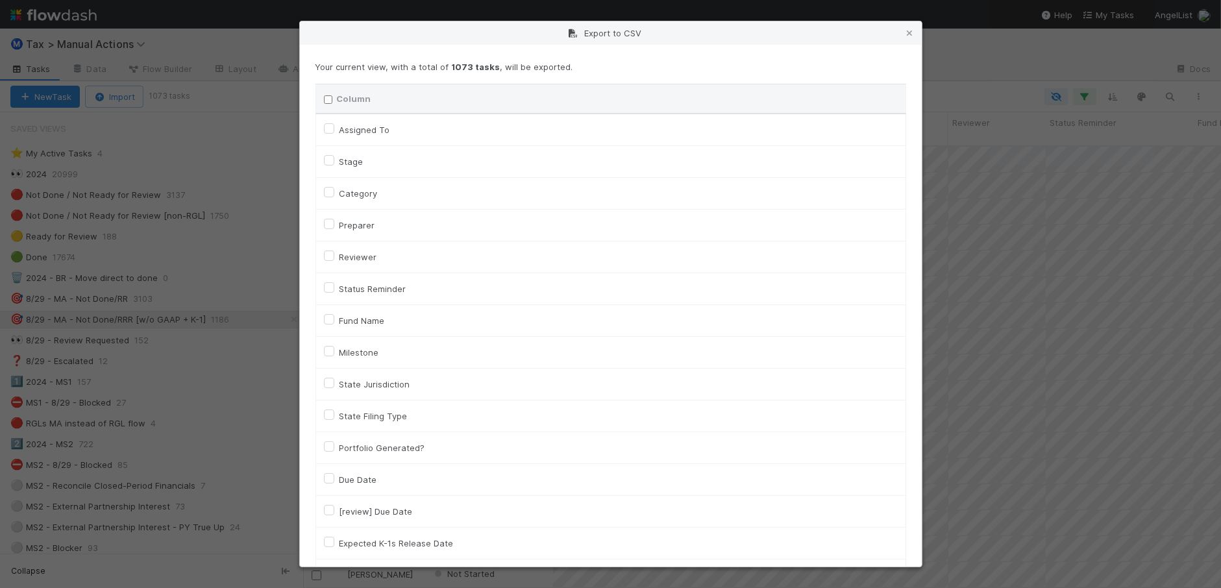
checkbox input "false"
checkbox URL "false"
click at [349, 195] on label "Category" at bounding box center [358, 194] width 38 height 16
click at [334, 195] on input "Category" at bounding box center [329, 192] width 10 height 12
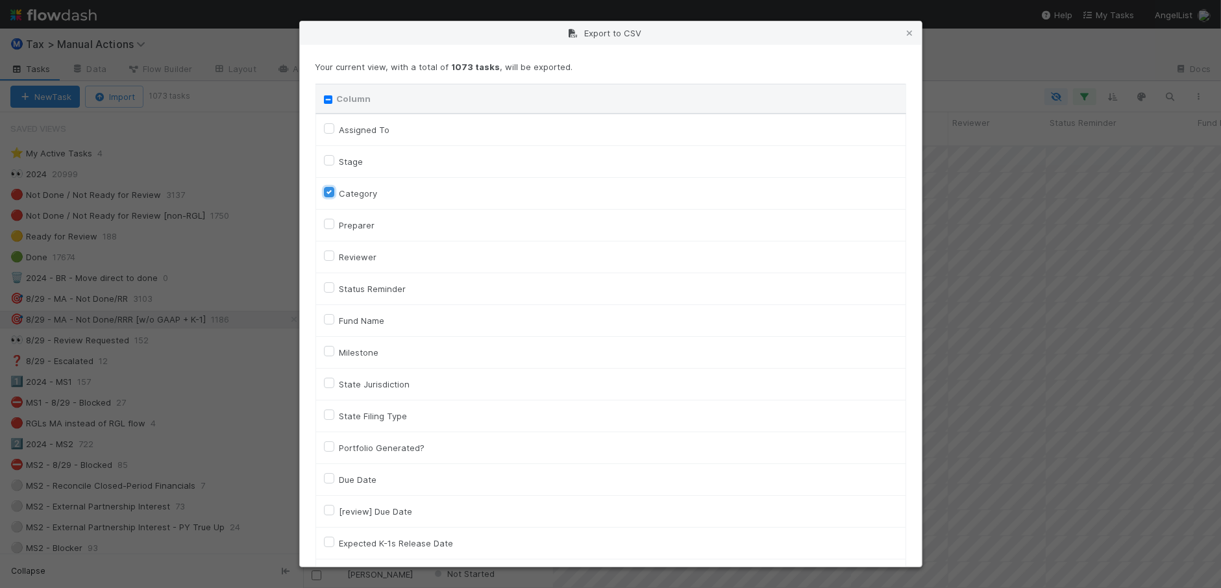
checkbox input "true"
click at [358, 133] on label "Assigned To" at bounding box center [364, 130] width 51 height 16
click at [334, 133] on To "Assigned To" at bounding box center [329, 128] width 10 height 12
checkbox To "true"
click at [377, 322] on label "Fund Name" at bounding box center [361, 321] width 45 height 16
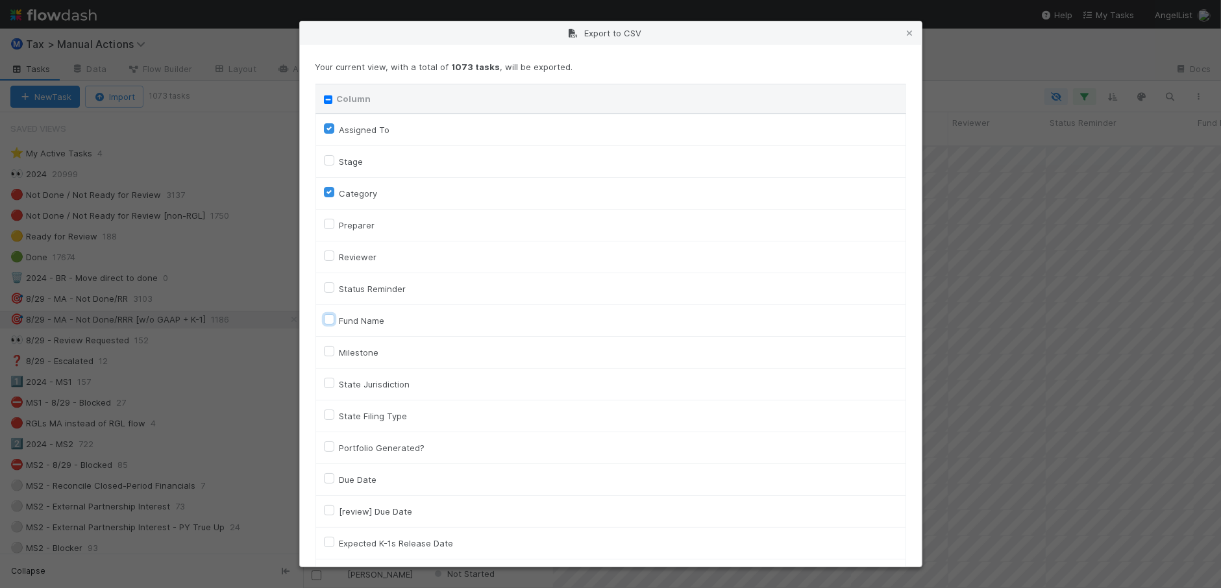
click at [334, 322] on input "Fund Name" at bounding box center [329, 319] width 10 height 12
checkbox input "true"
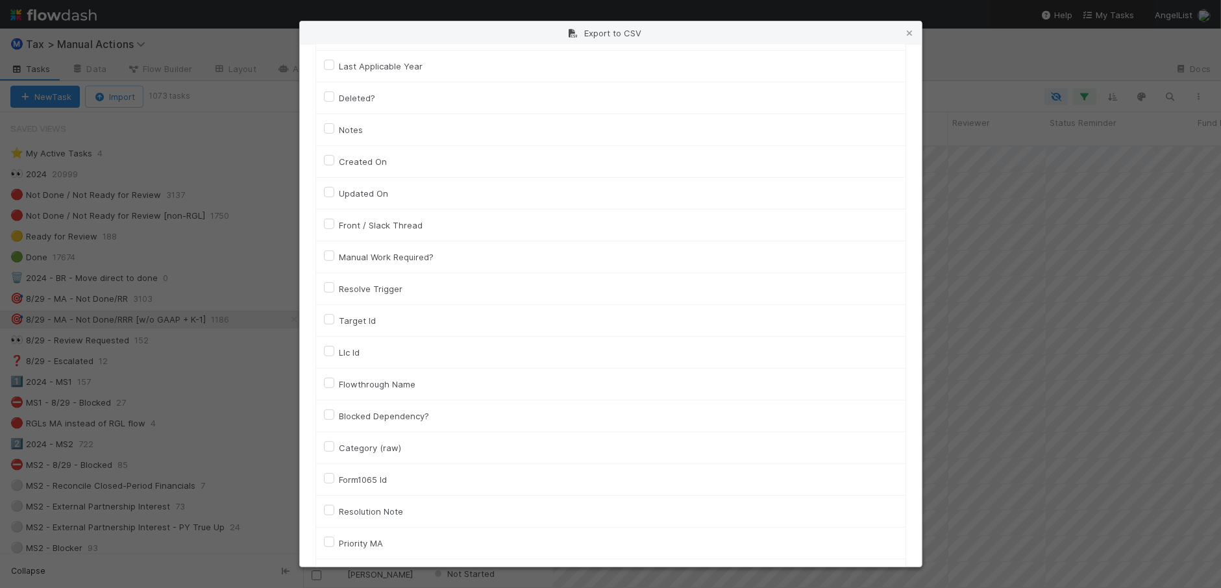
scroll to position [892, 0]
click at [356, 326] on label "Llc Id" at bounding box center [349, 319] width 21 height 16
click at [334, 323] on input "Llc Id" at bounding box center [329, 317] width 10 height 12
checkbox input "true"
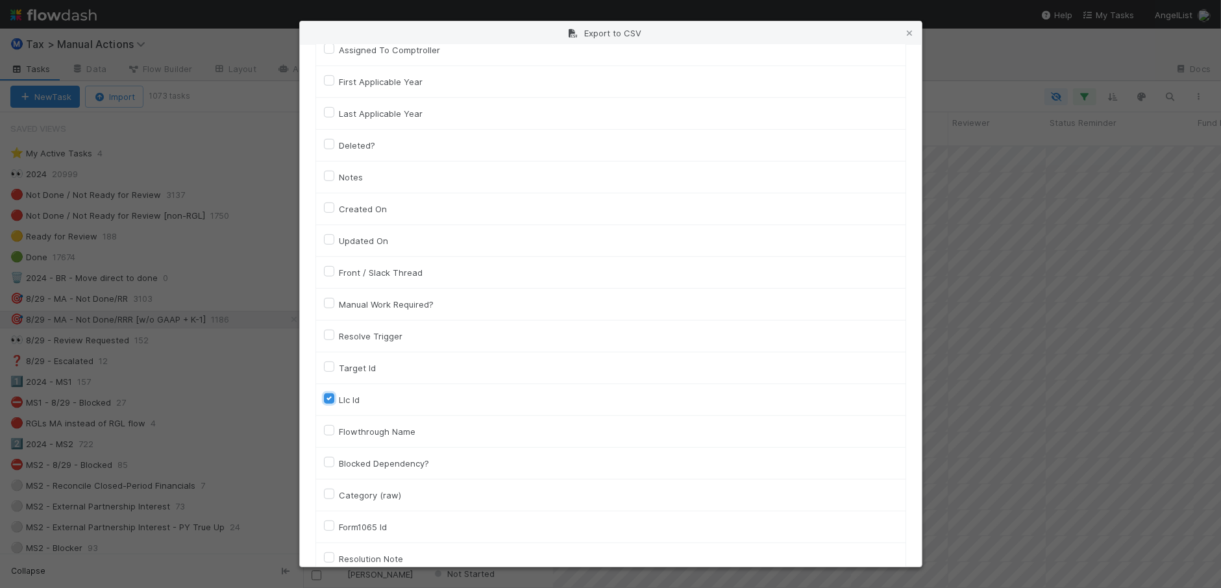
scroll to position [938, 0]
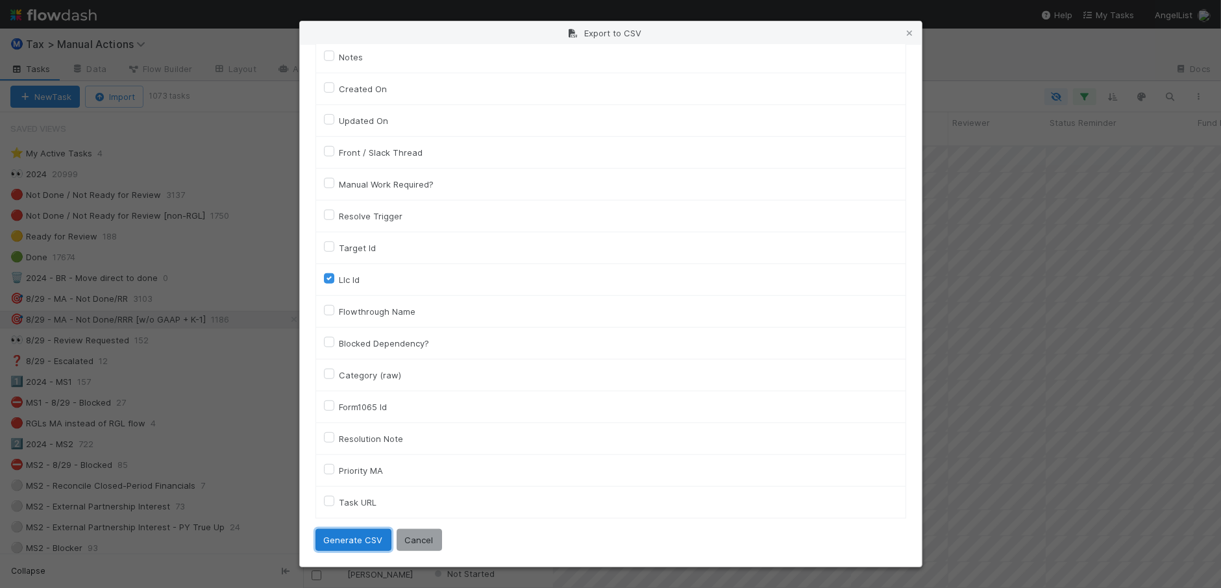
click at [345, 539] on button "Generate CSV" at bounding box center [353, 540] width 76 height 22
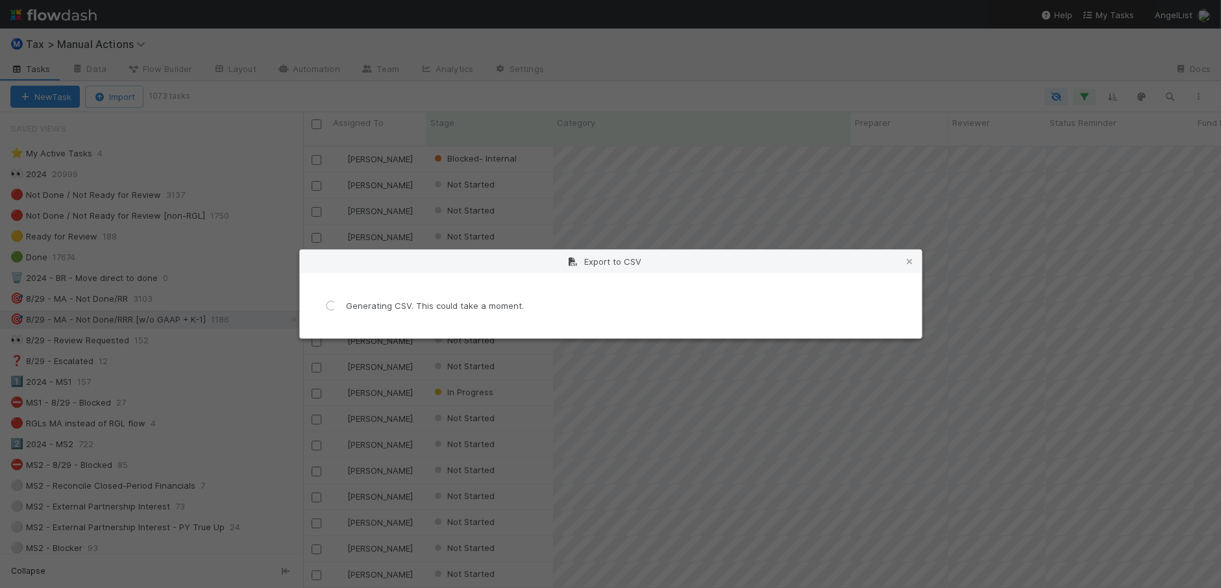
scroll to position [0, 0]
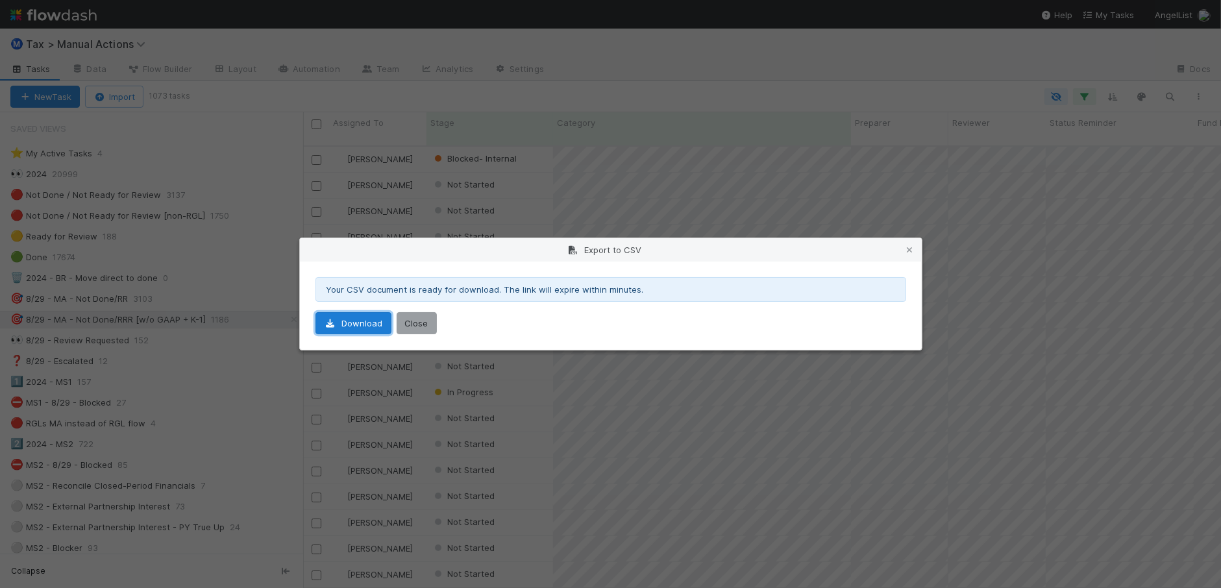
click at [345, 328] on link "Download" at bounding box center [353, 323] width 76 height 22
click at [907, 252] on icon at bounding box center [909, 250] width 13 height 8
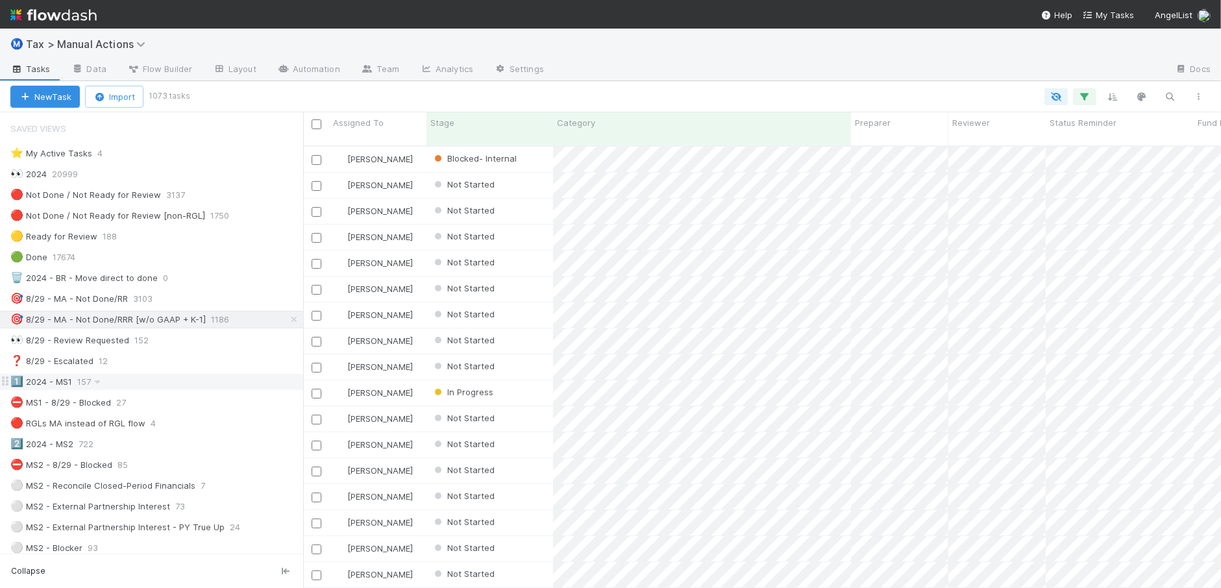
click at [184, 381] on div "1️⃣ 2024 - MS1 157" at bounding box center [156, 382] width 293 height 16
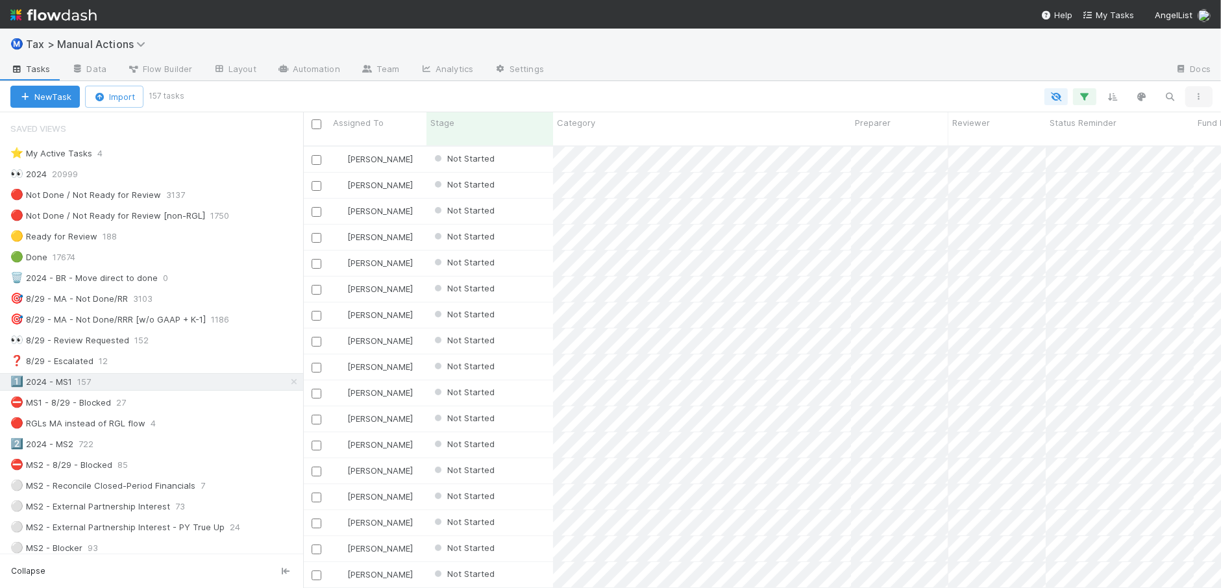
click at [1201, 93] on icon "button" at bounding box center [1198, 97] width 13 height 8
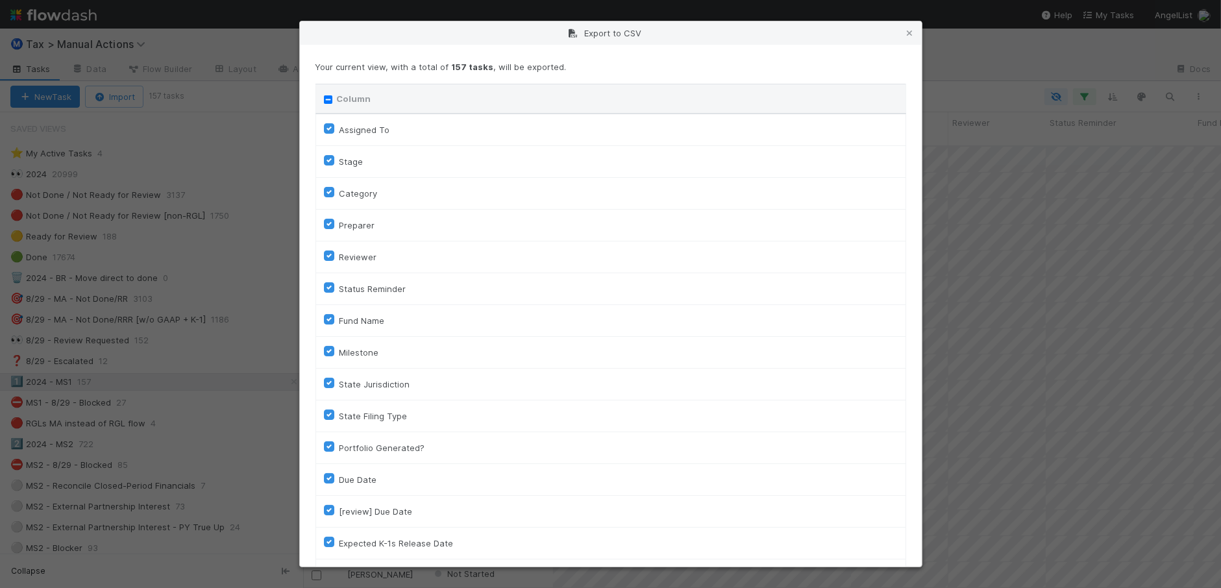
click at [326, 97] on input "Column" at bounding box center [328, 99] width 8 height 8
checkbox input "true"
click at [326, 97] on input "Column" at bounding box center [328, 99] width 8 height 8
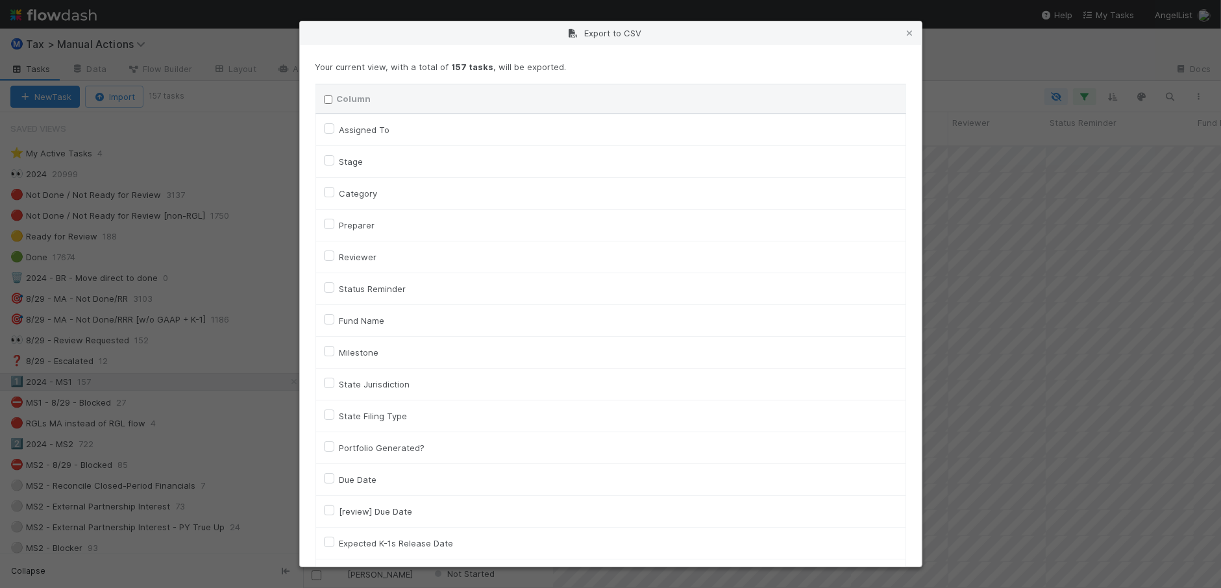
checkbox input "false"
checkbox To "false"
checkbox input "false"
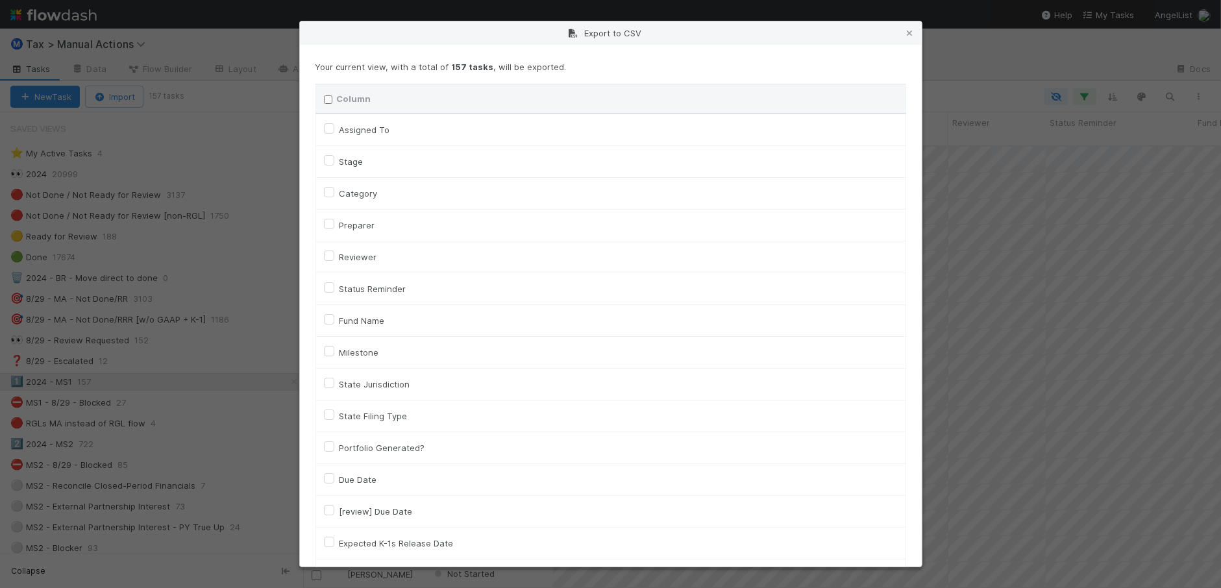
checkbox input "false"
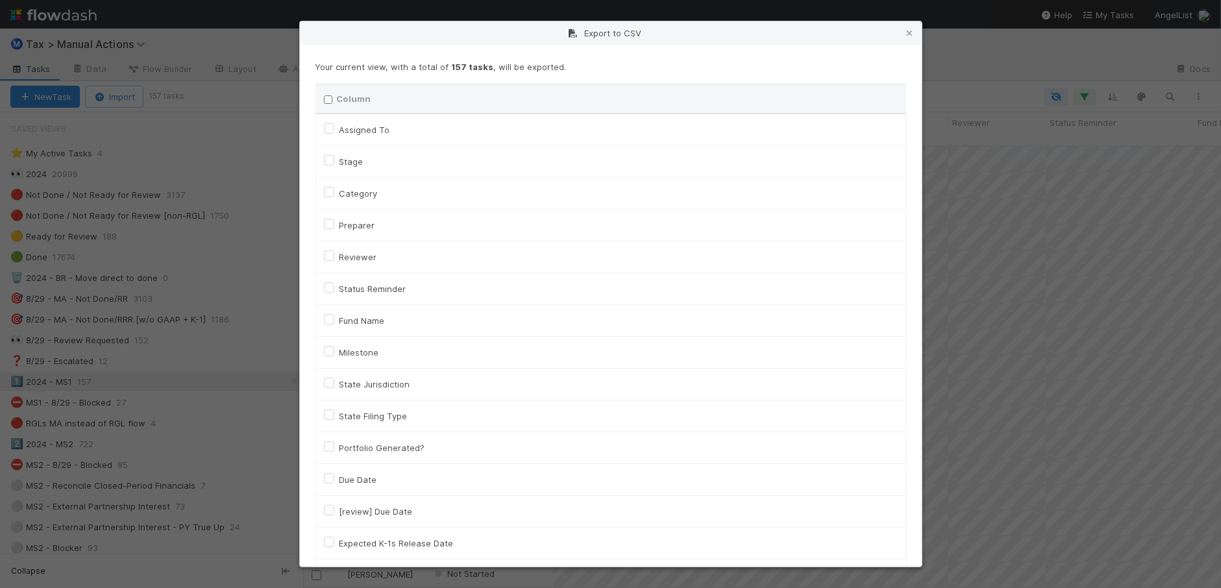
checkbox input "false"
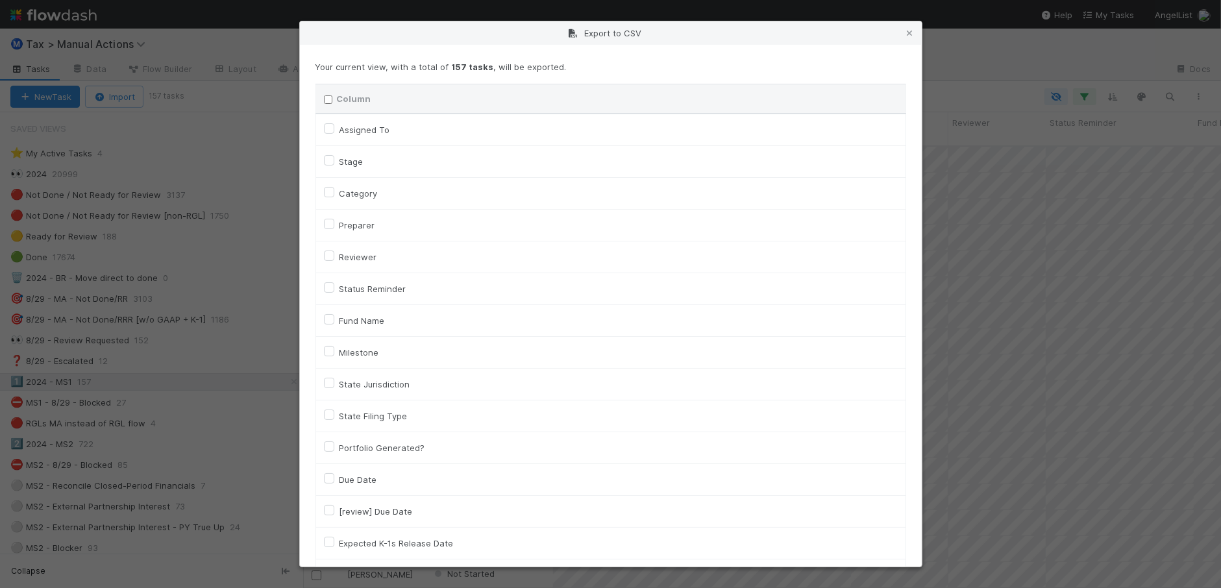
checkbox input "false"
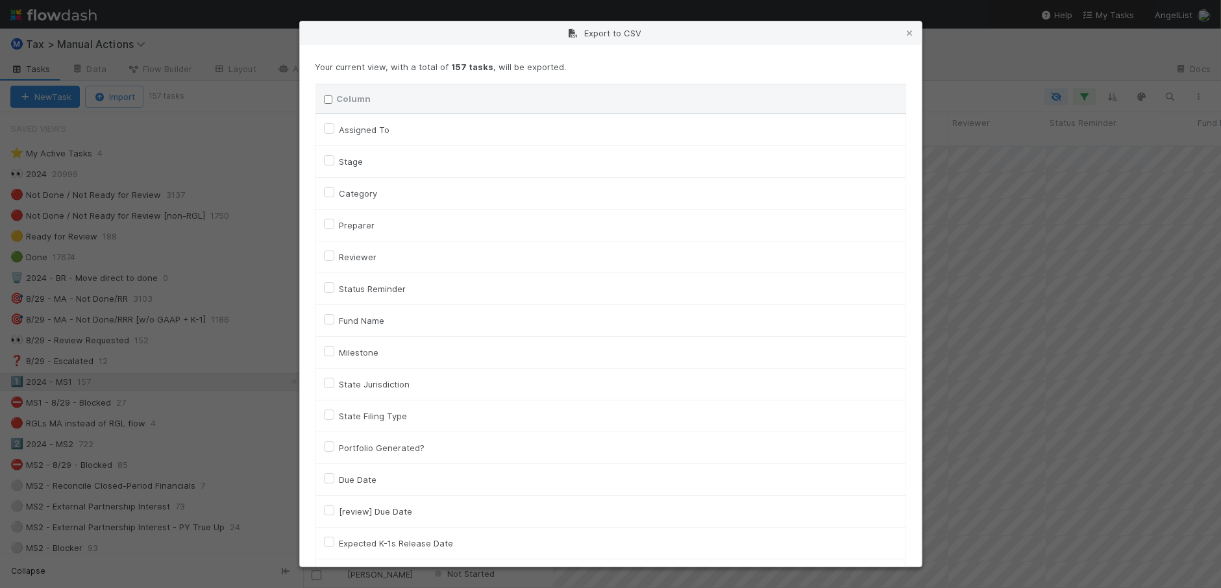
checkbox input "false"
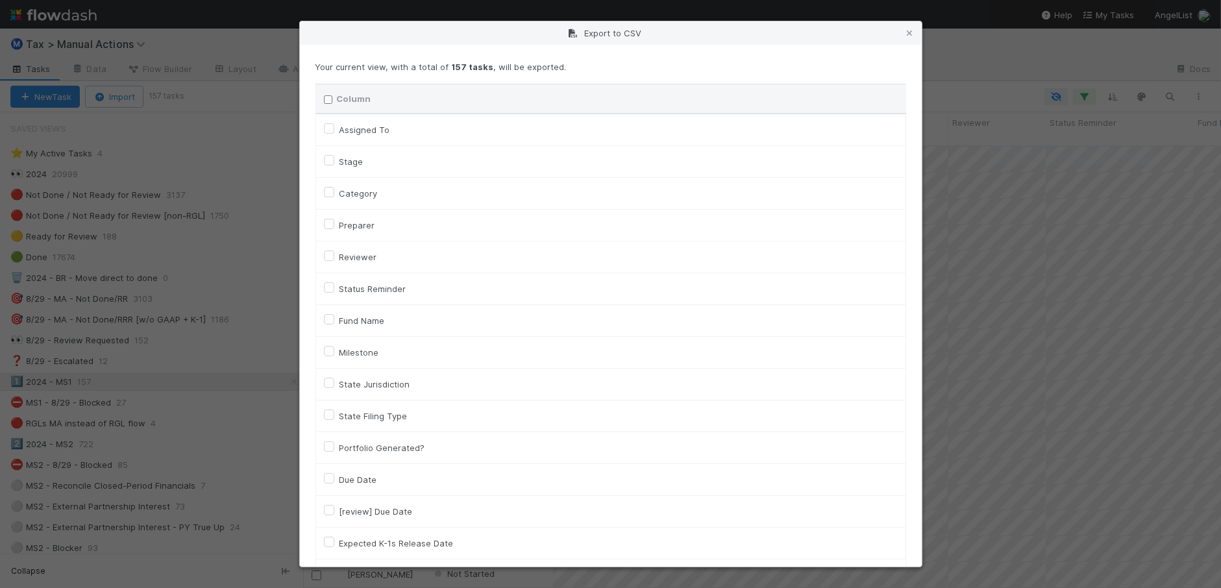
checkbox input "false"
checkbox On "false"
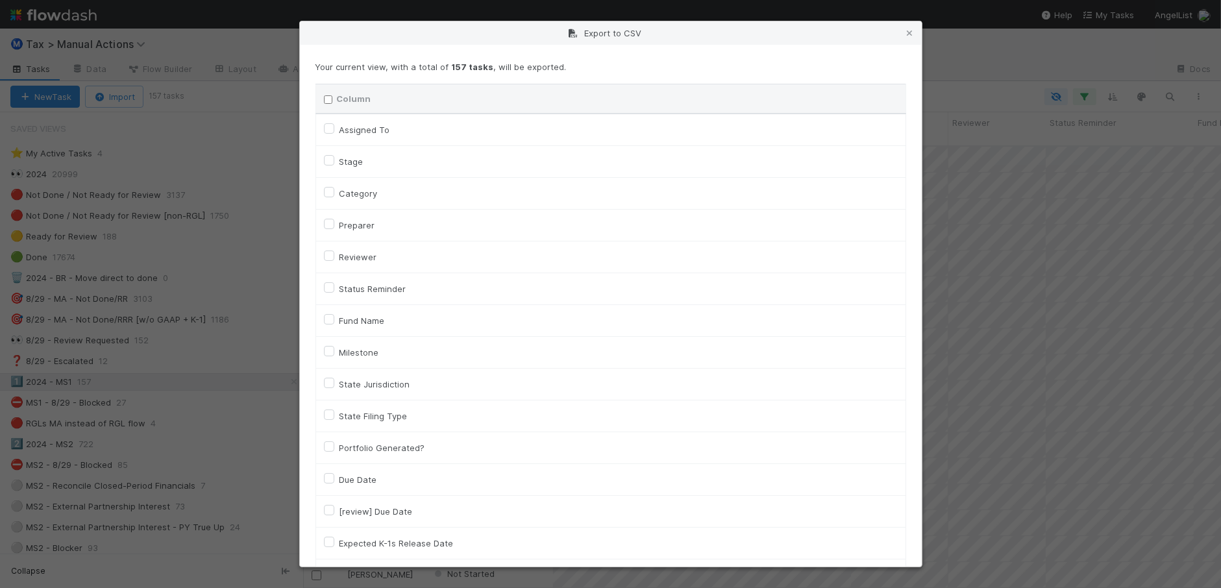
checkbox On "false"
checkbox input "false"
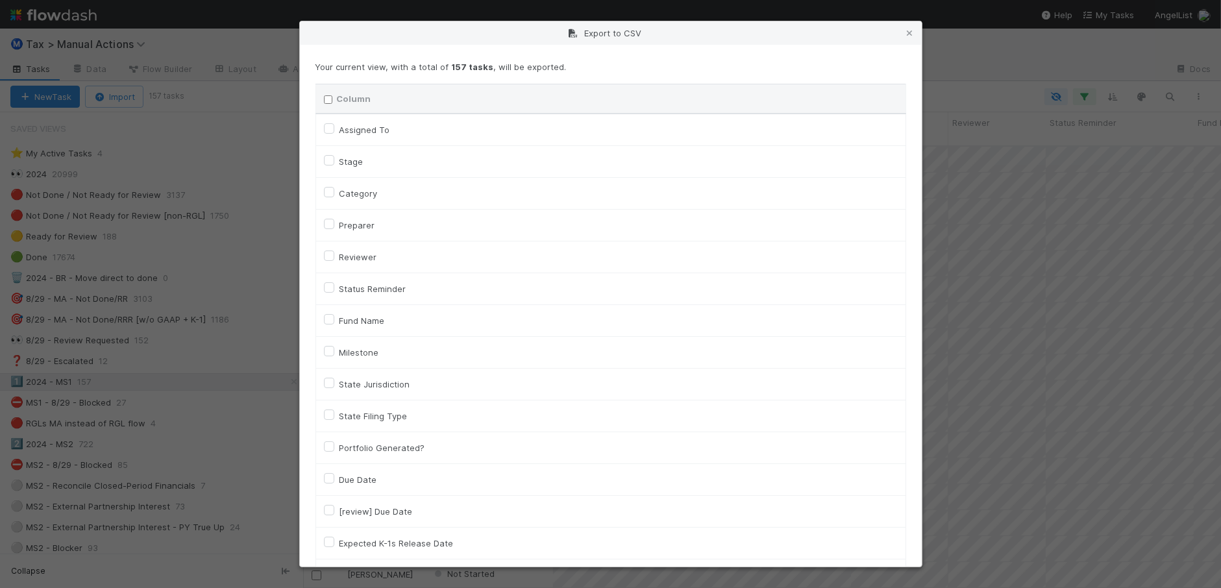
checkbox input "false"
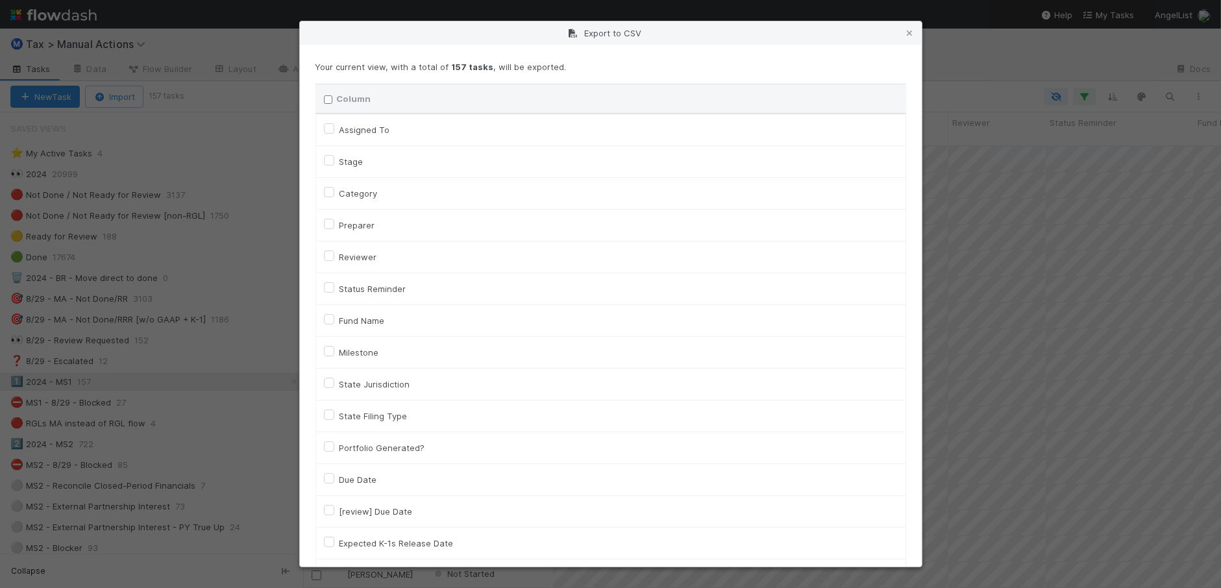
checkbox input "false"
checkbox URL "false"
click at [355, 133] on label "Assigned To" at bounding box center [364, 130] width 51 height 16
click at [334, 133] on To "Assigned To" at bounding box center [329, 128] width 10 height 12
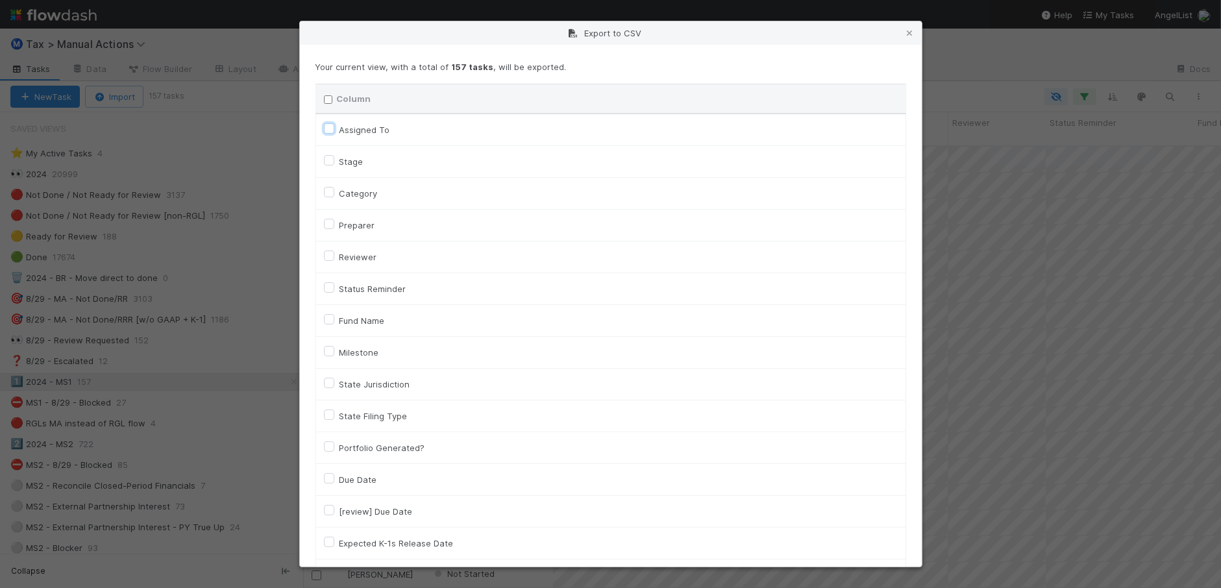
checkbox To "true"
click at [354, 193] on label "Category" at bounding box center [358, 194] width 38 height 16
click at [334, 193] on input "Category" at bounding box center [329, 192] width 10 height 12
checkbox input "true"
click at [360, 323] on label "Fund Name" at bounding box center [361, 321] width 45 height 16
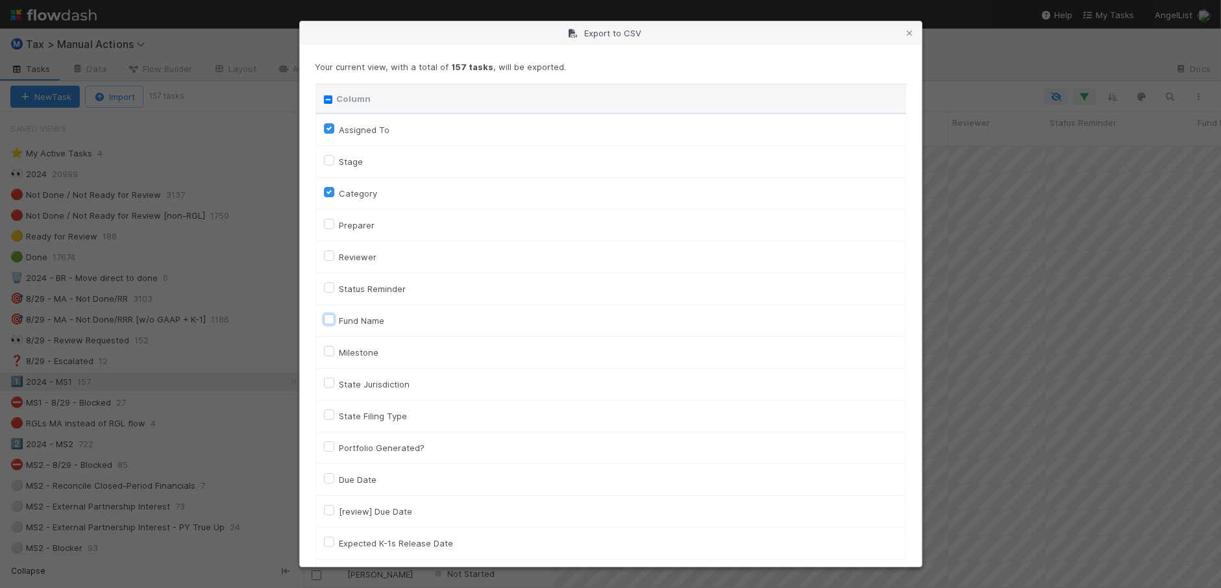
click at [334, 323] on input "Fund Name" at bounding box center [329, 319] width 10 height 12
checkbox input "true"
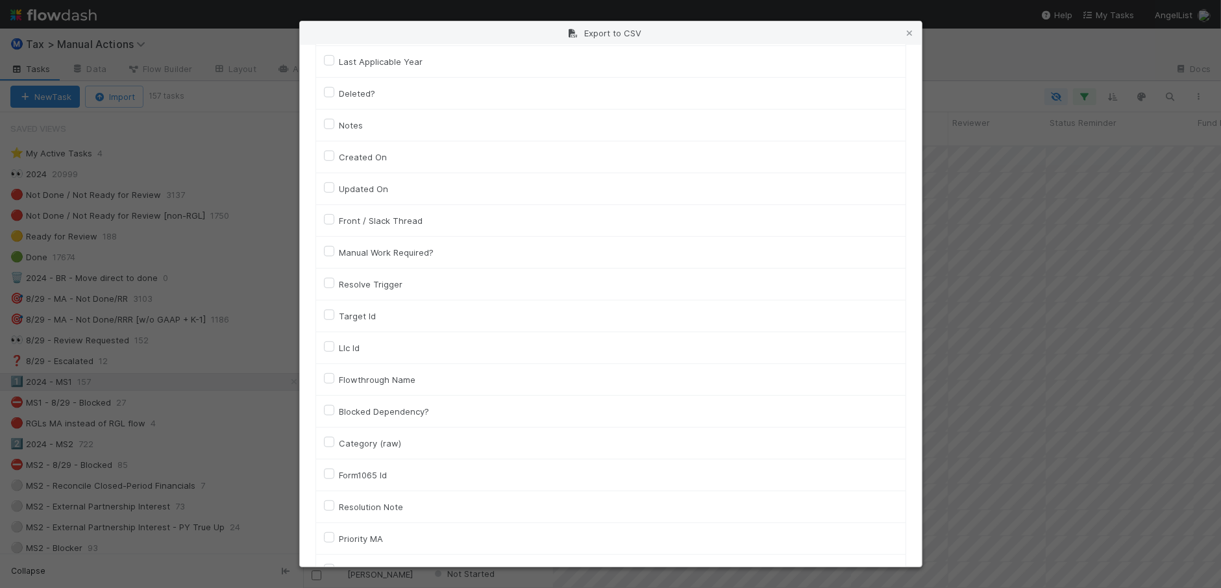
scroll to position [892, 0]
click at [349, 325] on label "Llc Id" at bounding box center [349, 319] width 21 height 16
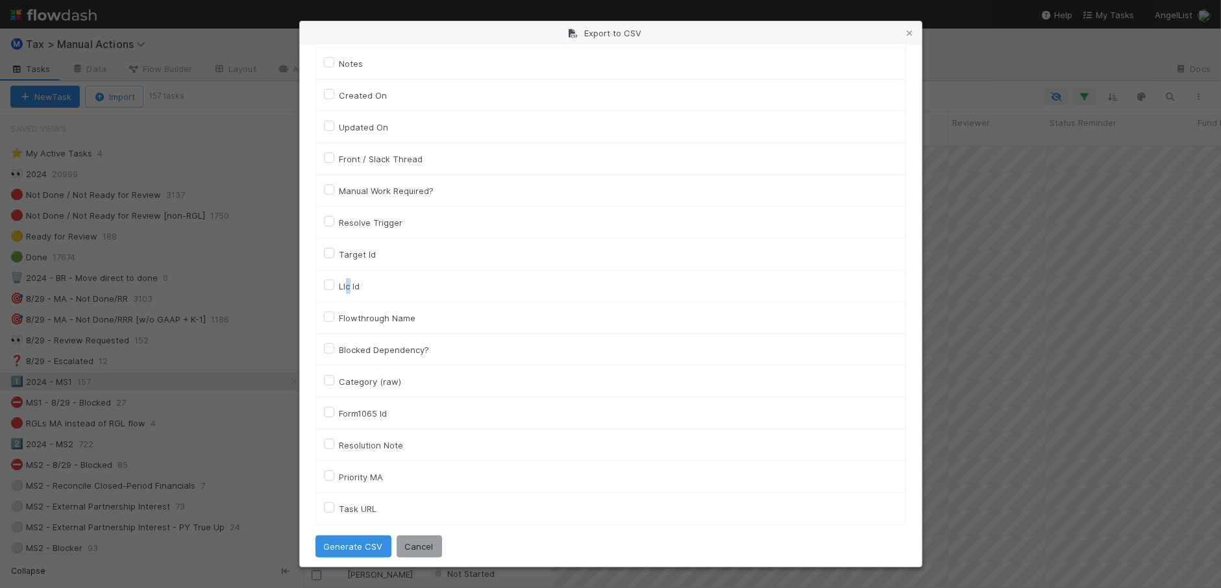
scroll to position [938, 0]
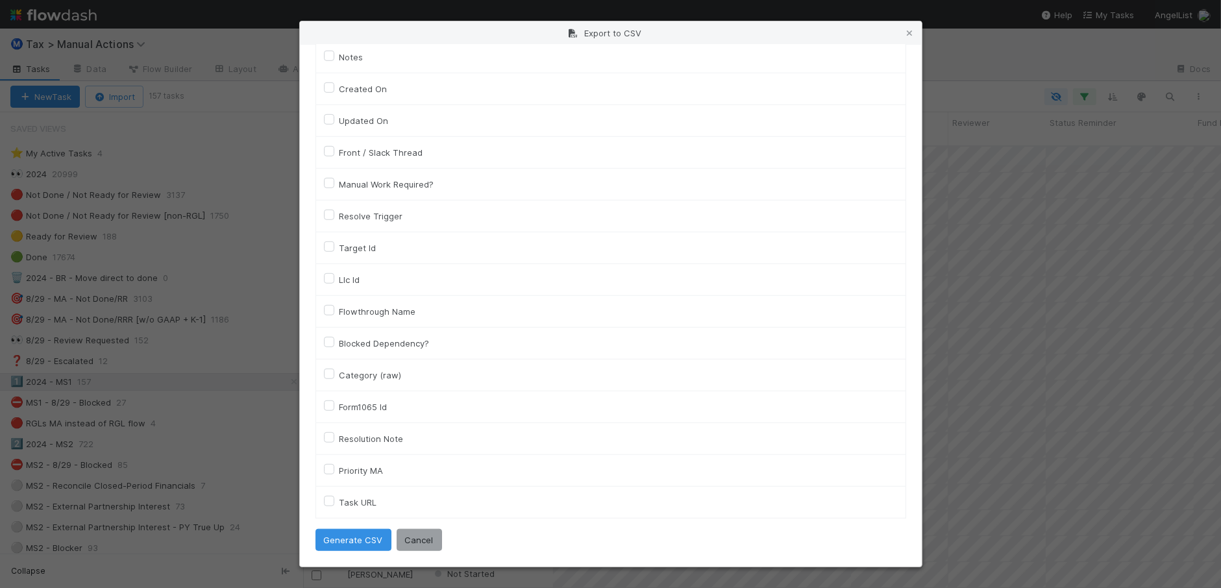
click at [339, 276] on label "Llc Id" at bounding box center [349, 280] width 21 height 16
click at [328, 276] on input "Llc Id" at bounding box center [329, 278] width 10 height 12
checkbox input "true"
click at [352, 543] on button "Generate CSV" at bounding box center [353, 540] width 76 height 22
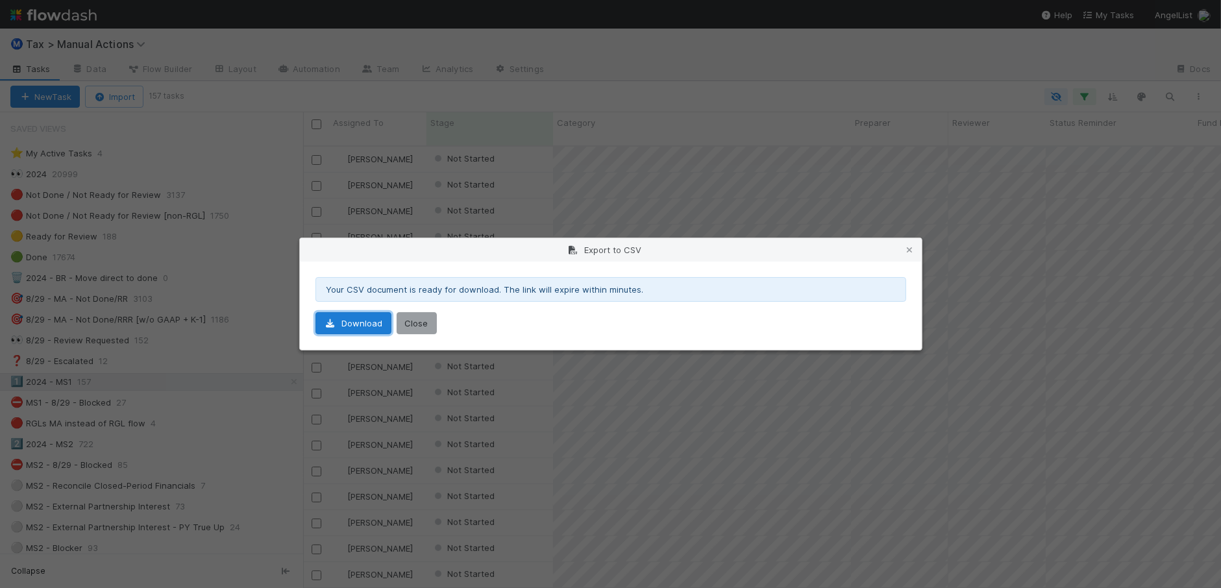
click at [356, 319] on link "Download" at bounding box center [353, 323] width 76 height 22
click at [909, 252] on icon at bounding box center [909, 250] width 13 height 8
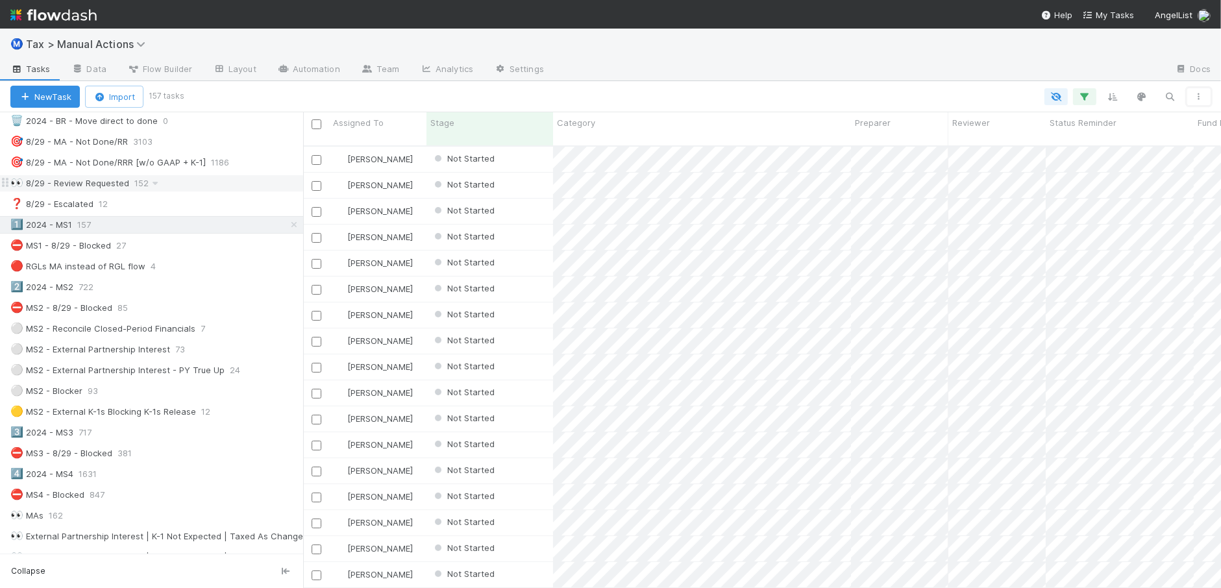
scroll to position [162, 0]
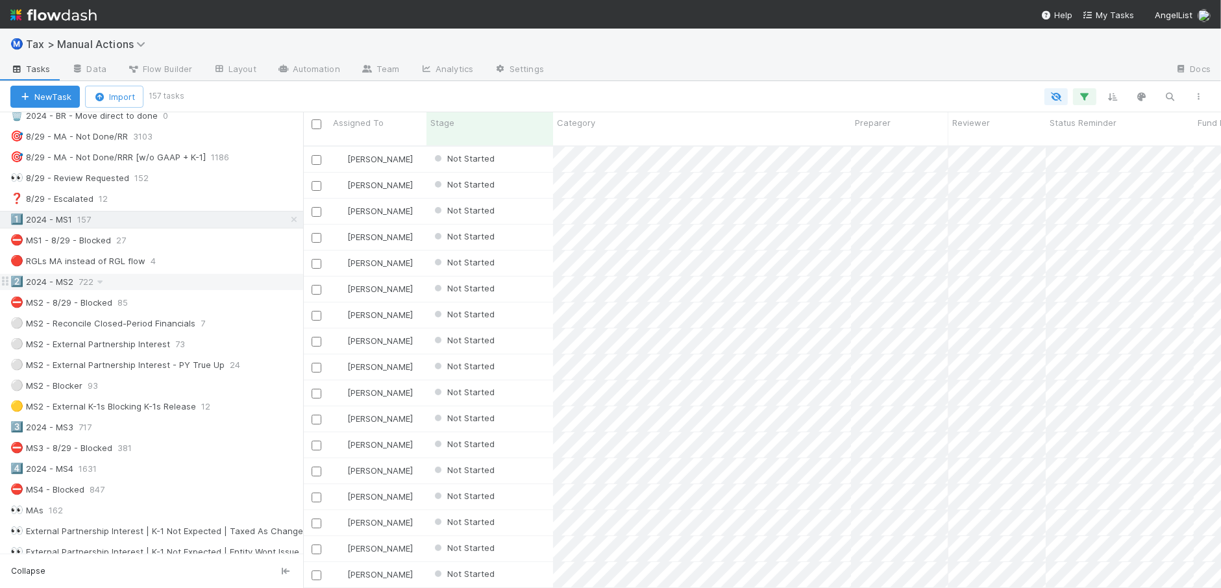
click at [185, 283] on div "2️⃣ 2024 - MS2 722" at bounding box center [156, 282] width 293 height 16
click at [1195, 95] on icon "button" at bounding box center [1198, 97] width 13 height 8
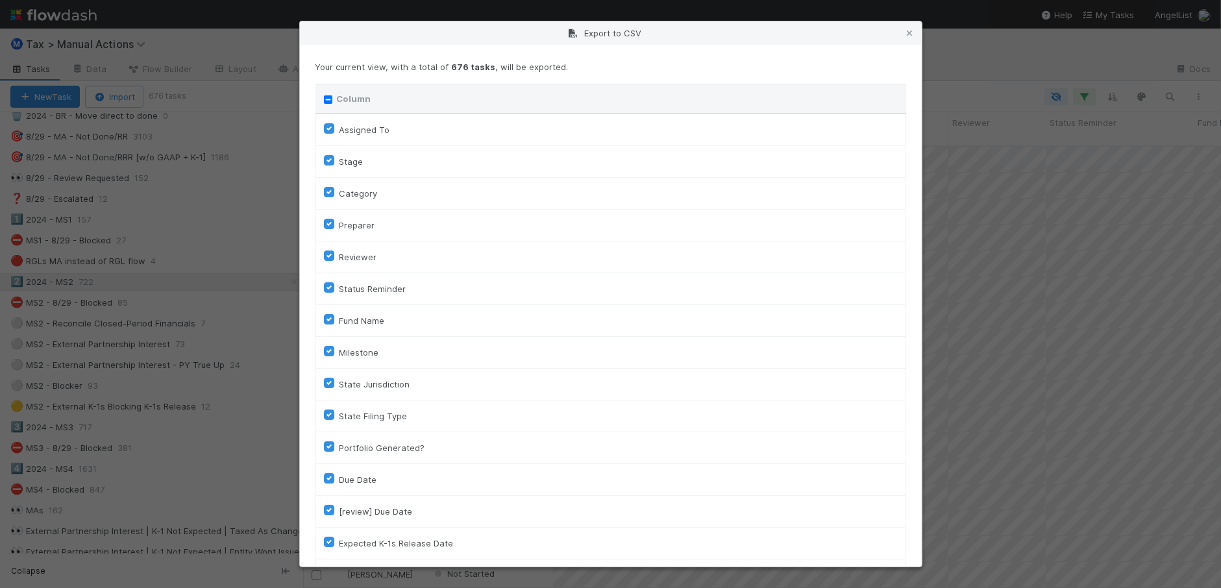
click at [328, 102] on input "Column" at bounding box center [328, 99] width 8 height 8
checkbox input "true"
click at [328, 102] on input "Column" at bounding box center [328, 99] width 8 height 8
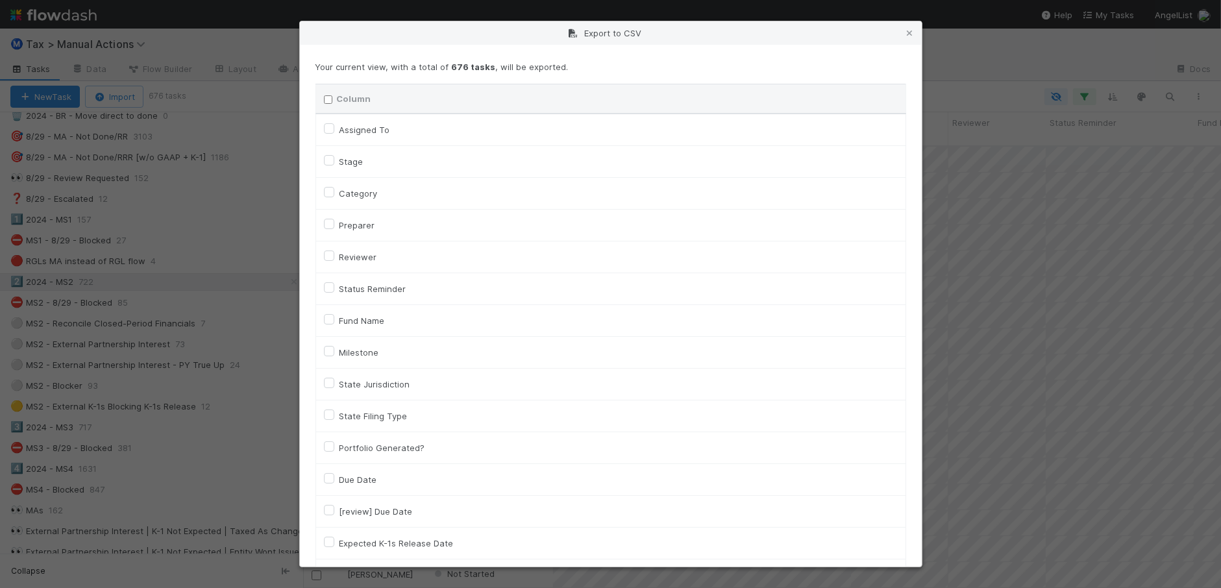
checkbox input "false"
checkbox To "false"
checkbox input "false"
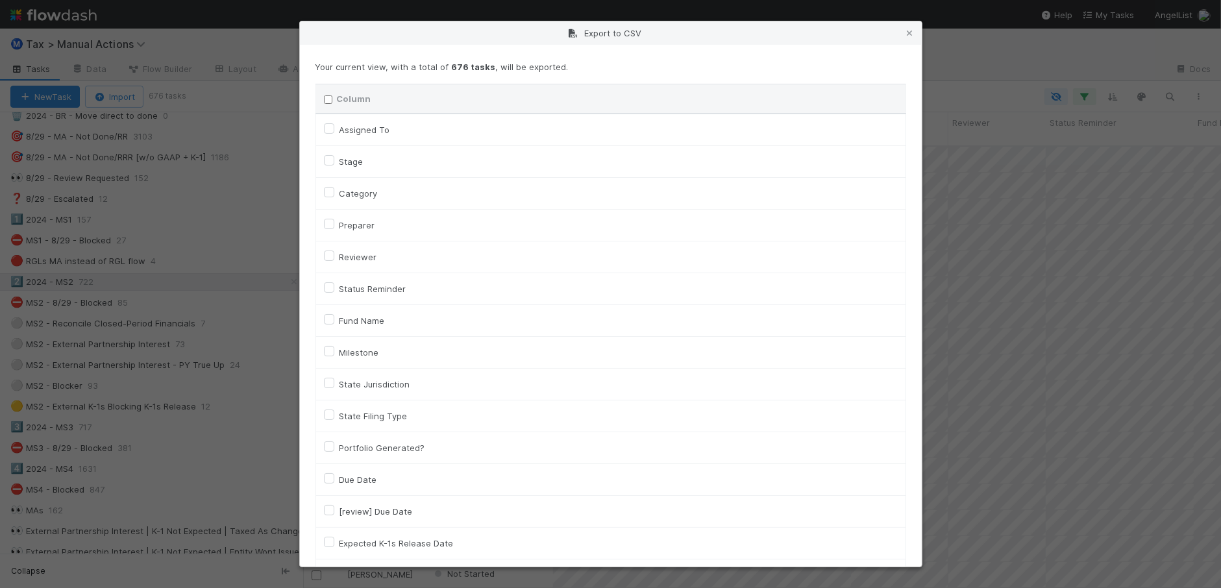
checkbox input "false"
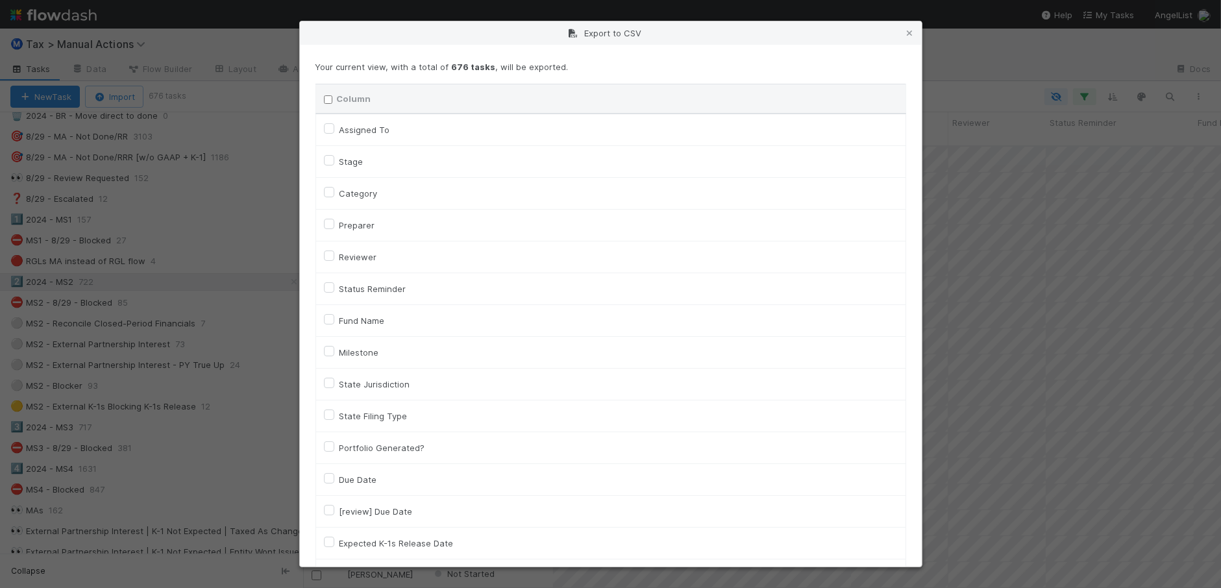
checkbox input "false"
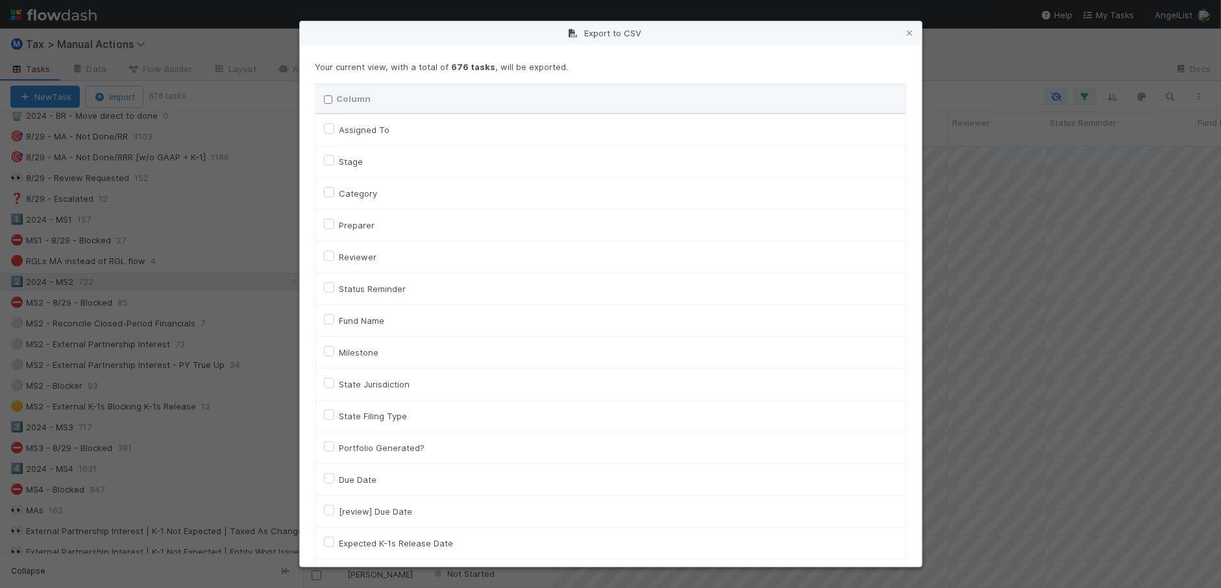
checkbox input "false"
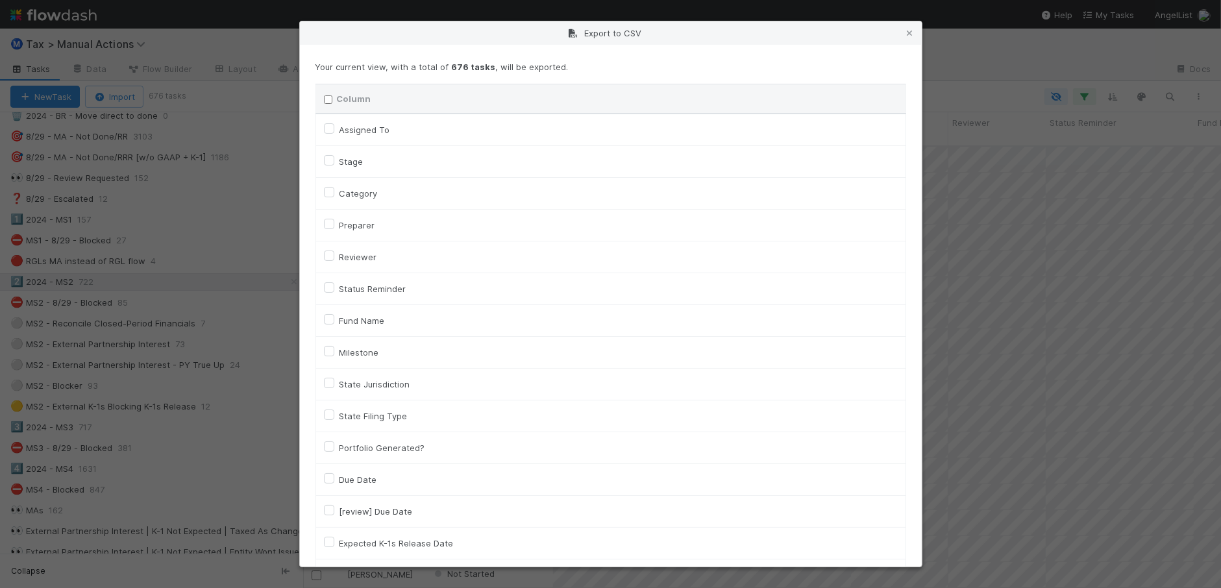
checkbox input "false"
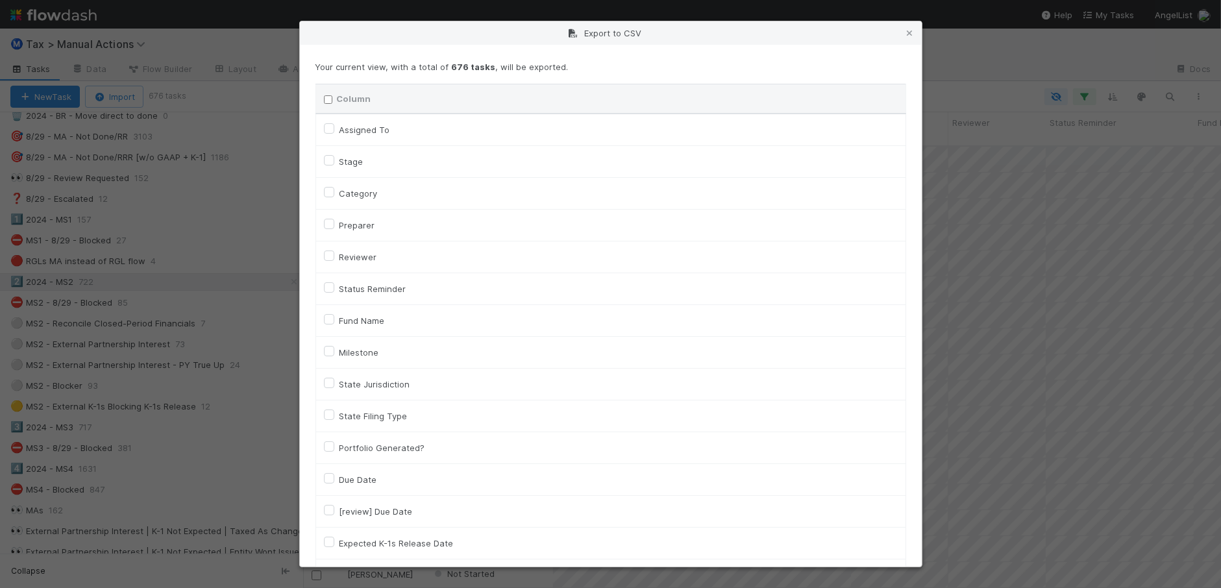
checkbox input "false"
checkbox On "false"
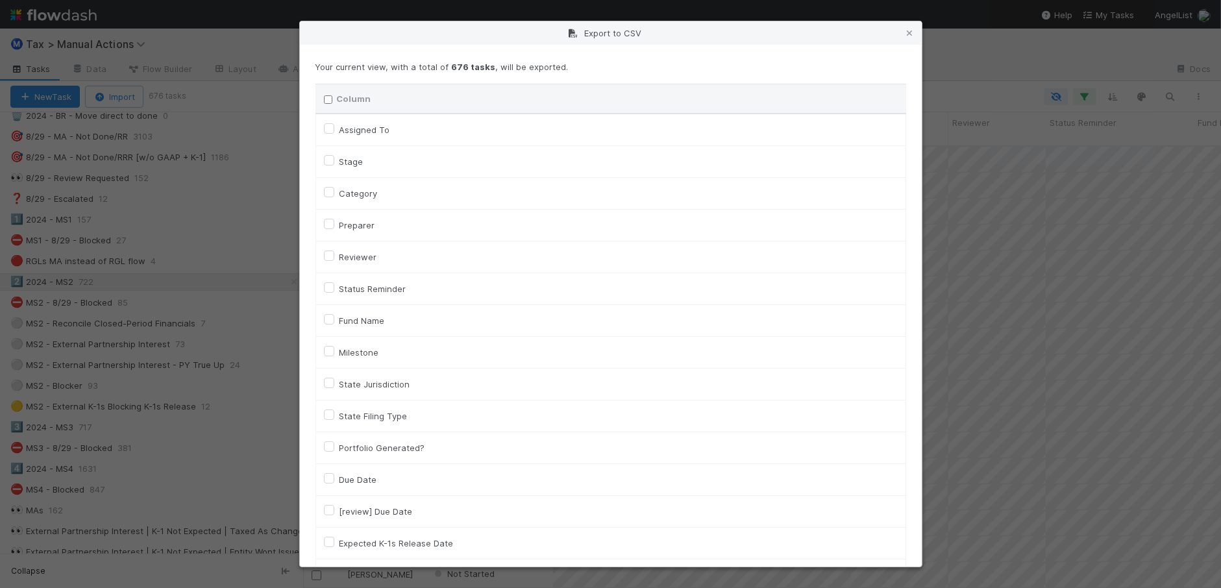
checkbox On "false"
checkbox input "false"
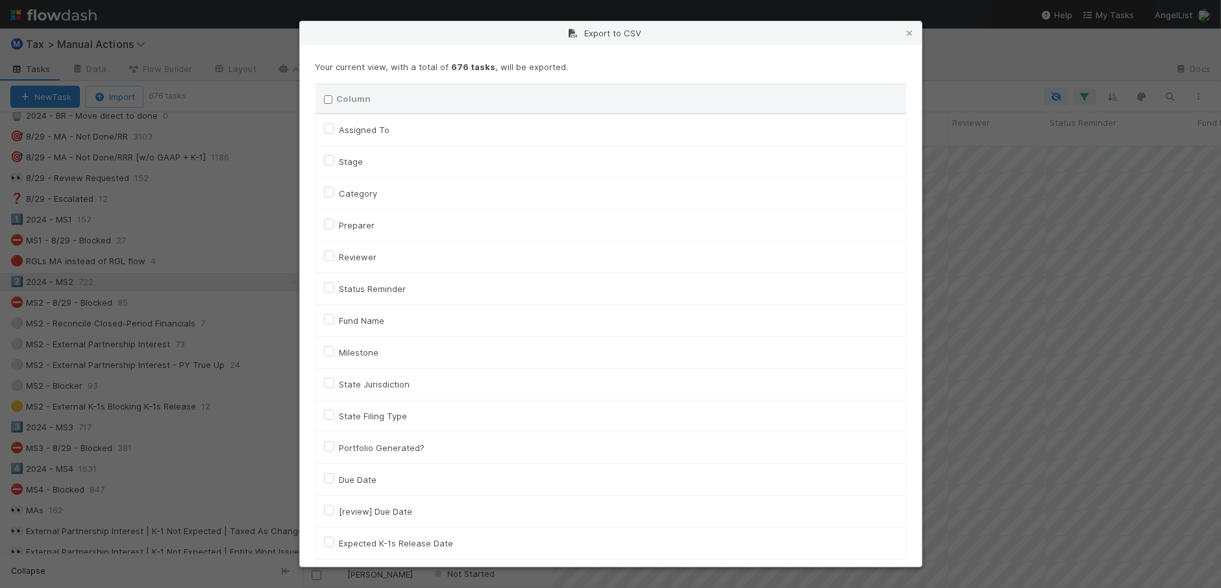
checkbox input "false"
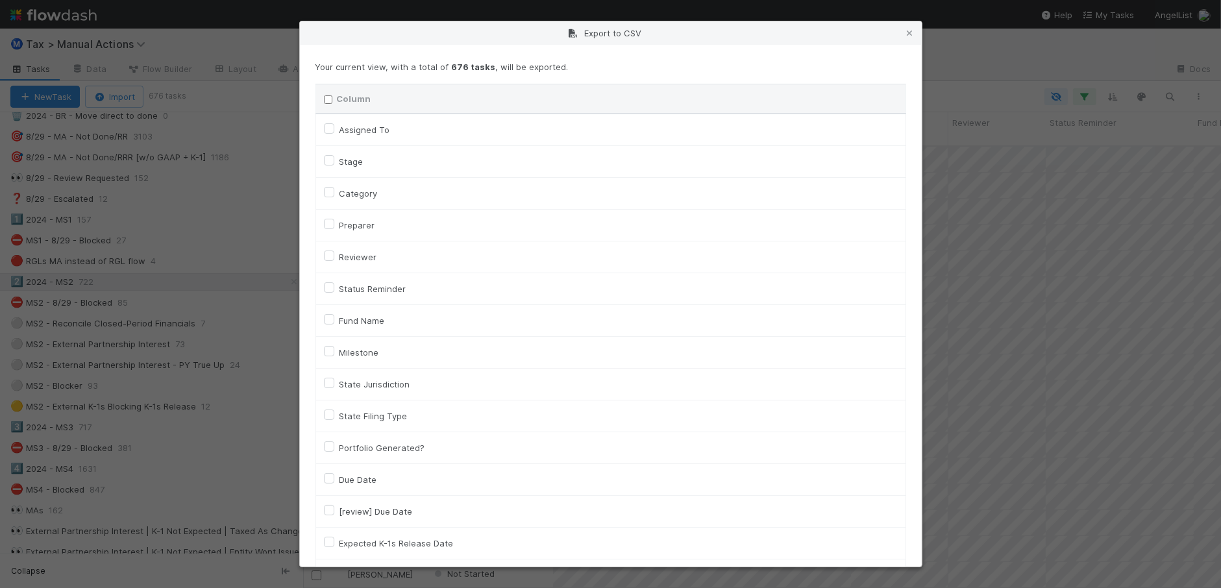
checkbox input "false"
checkbox URL "false"
click at [359, 193] on label "Category" at bounding box center [358, 194] width 38 height 16
click at [334, 193] on input "Category" at bounding box center [329, 192] width 10 height 12
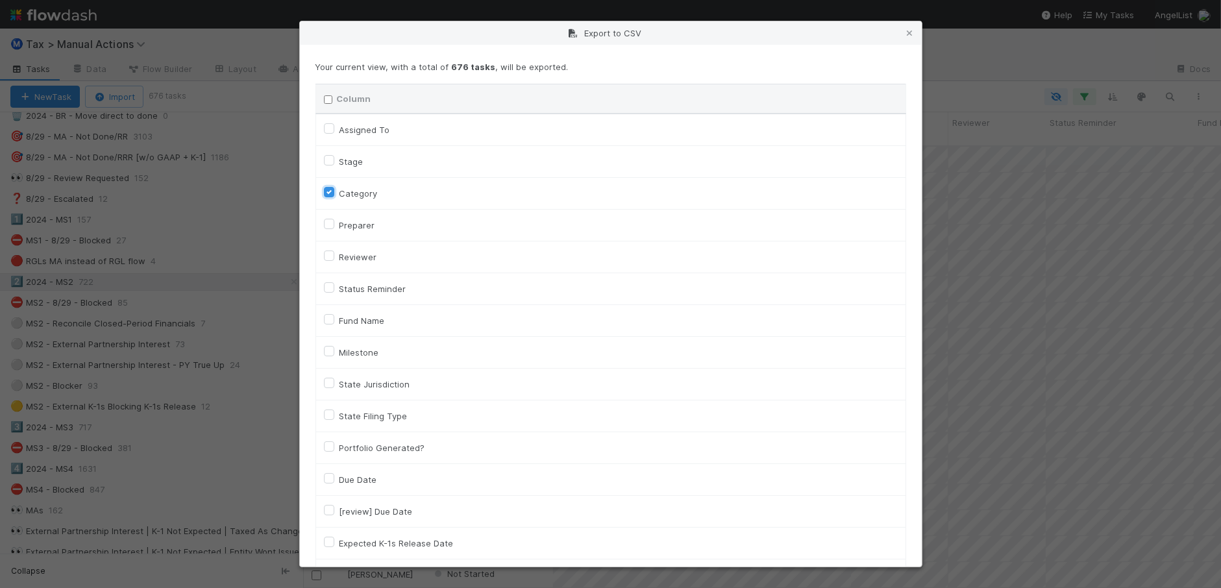
checkbox input "true"
click at [365, 134] on label "Assigned To" at bounding box center [364, 130] width 51 height 16
click at [334, 134] on To "Assigned To" at bounding box center [329, 128] width 10 height 12
checkbox To "true"
click at [360, 319] on label "Fund Name" at bounding box center [361, 321] width 45 height 16
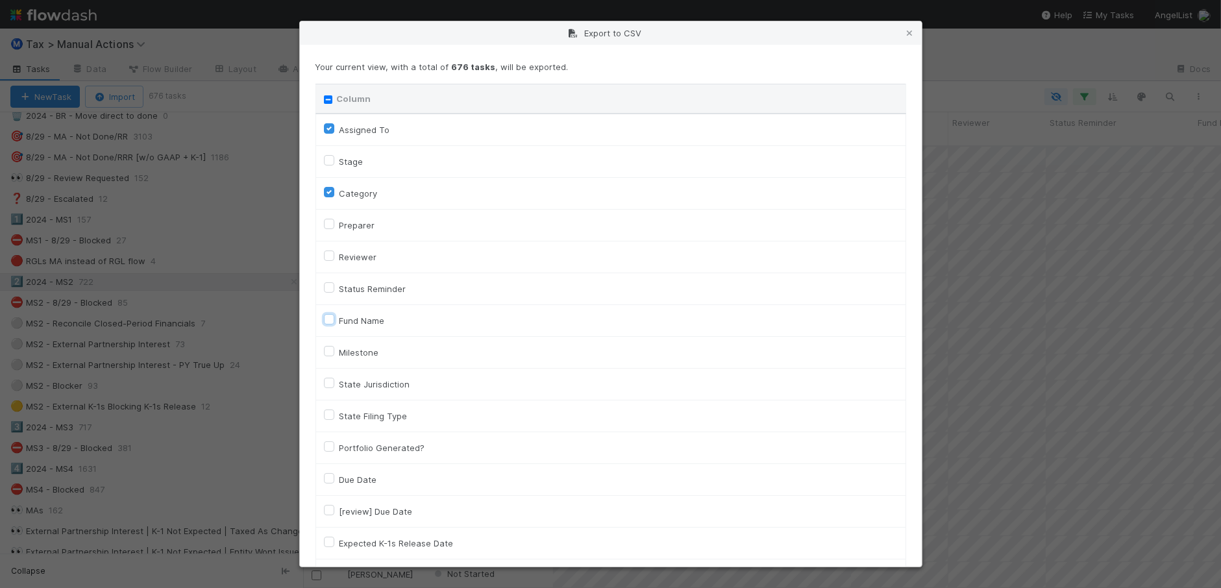
click at [334, 319] on input "Fund Name" at bounding box center [329, 319] width 10 height 12
checkbox input "true"
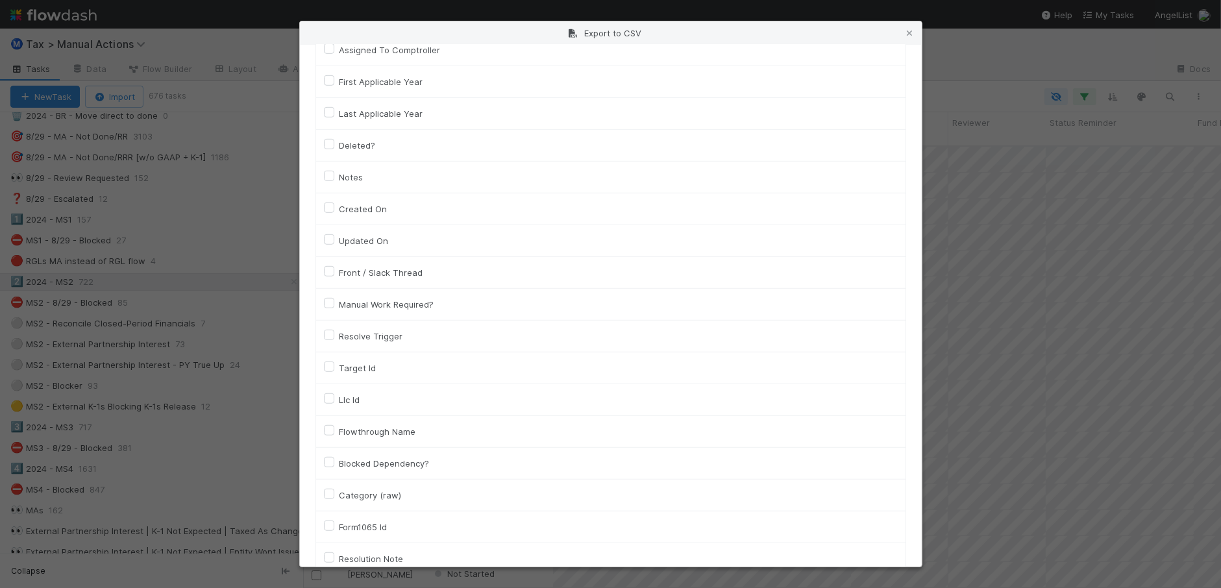
click at [348, 404] on label "Llc Id" at bounding box center [349, 400] width 21 height 16
click at [334, 404] on input "Llc Id" at bounding box center [329, 398] width 10 height 12
checkbox input "true"
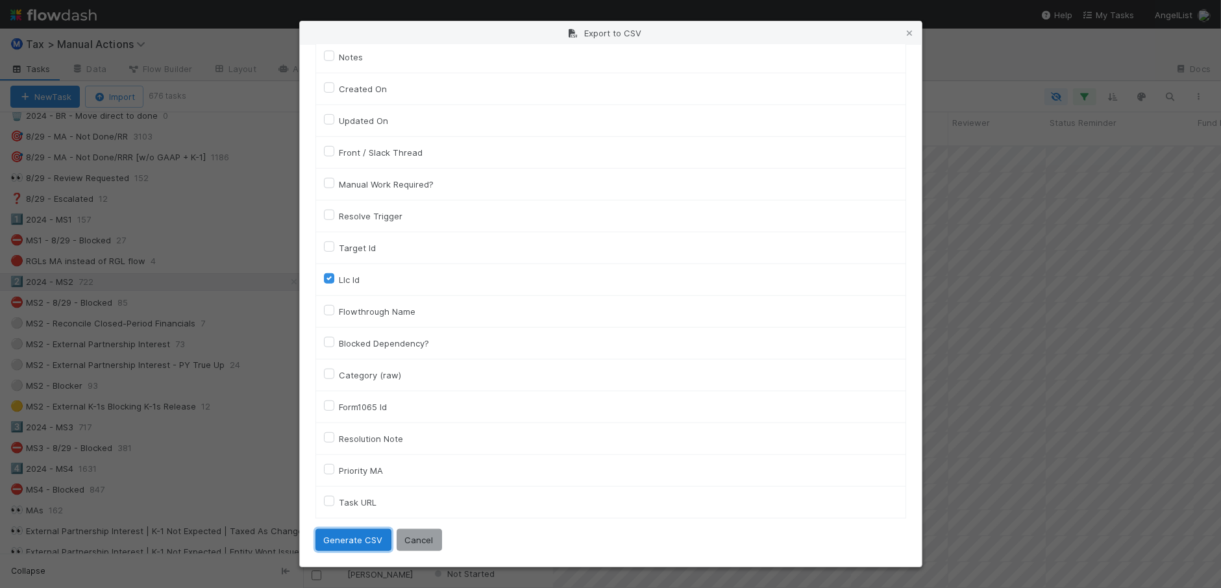
click at [358, 534] on button "Generate CSV" at bounding box center [353, 540] width 76 height 22
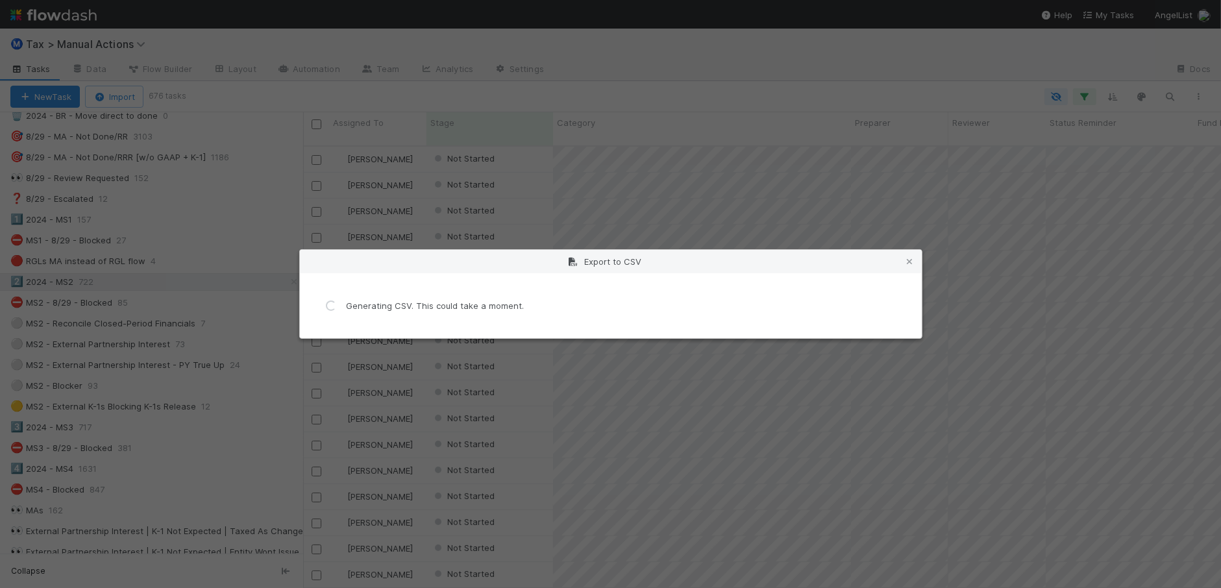
scroll to position [0, 0]
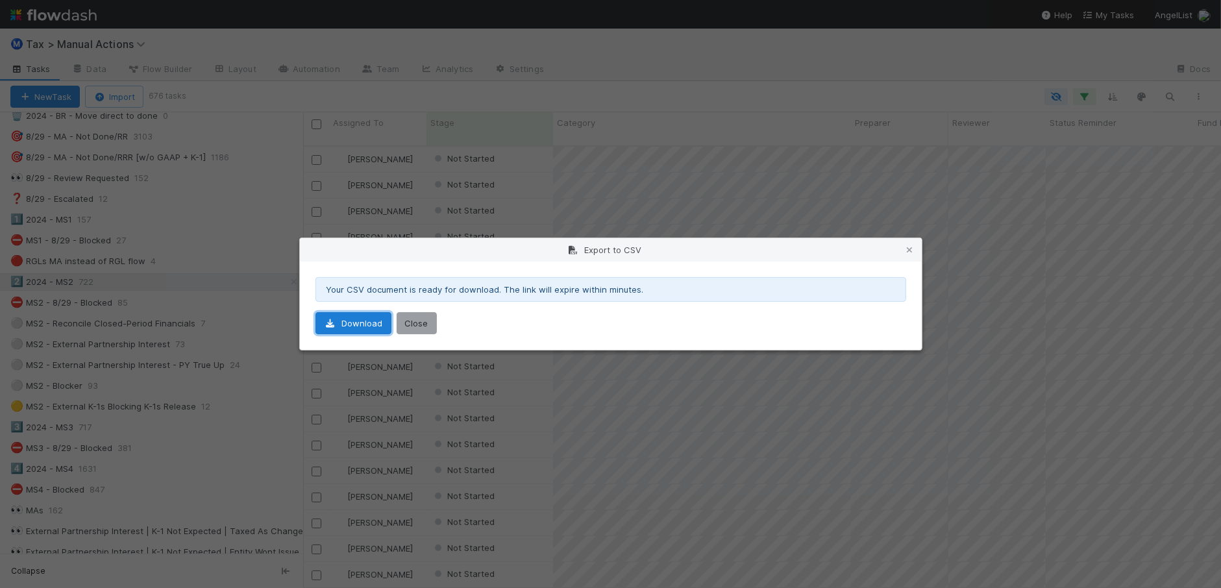
click at [387, 332] on link "Download" at bounding box center [353, 323] width 76 height 22
drag, startPoint x: 909, startPoint y: 247, endPoint x: 904, endPoint y: 238, distance: 9.6
click at [909, 247] on icon at bounding box center [909, 250] width 13 height 8
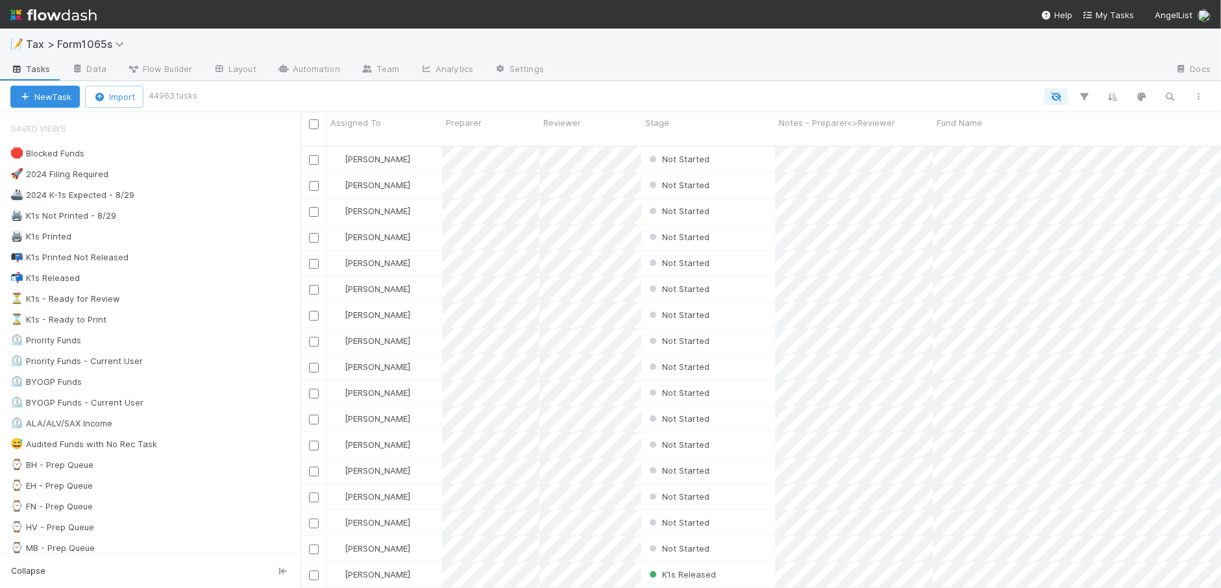
scroll to position [440, 907]
